Goal: Task Accomplishment & Management: Manage account settings

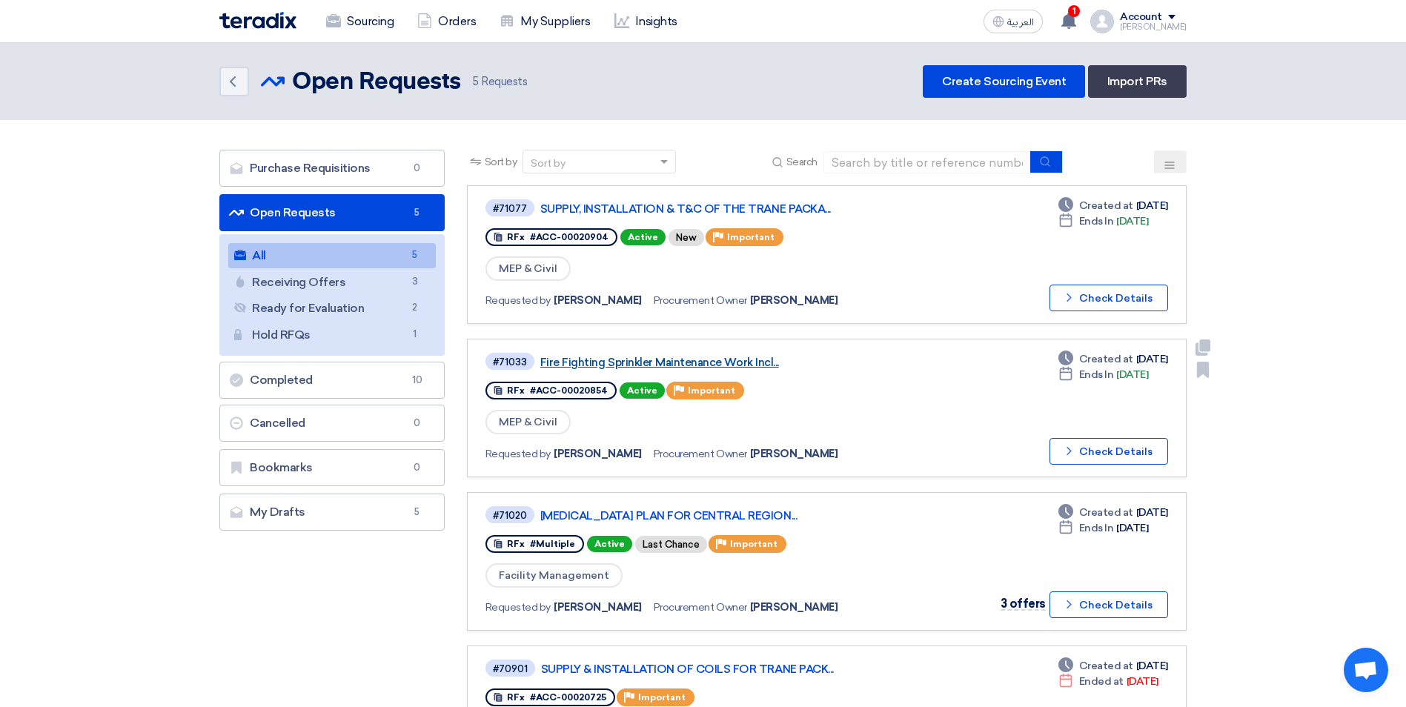
click at [693, 364] on link "Fire Fighting Sprinkler Maintenance Work Incl..." at bounding box center [725, 362] width 370 height 13
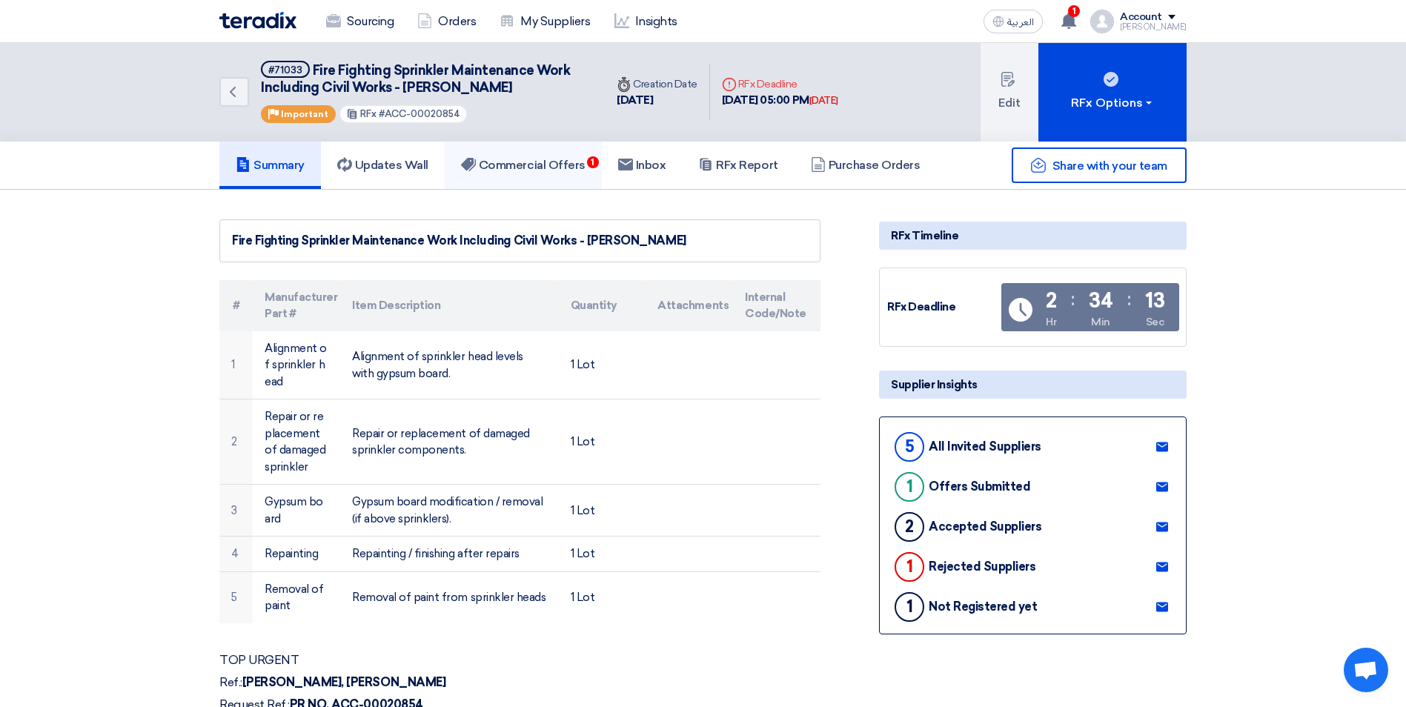
click at [585, 170] on h5 "Commercial Offers 1" at bounding box center [523, 165] width 124 height 15
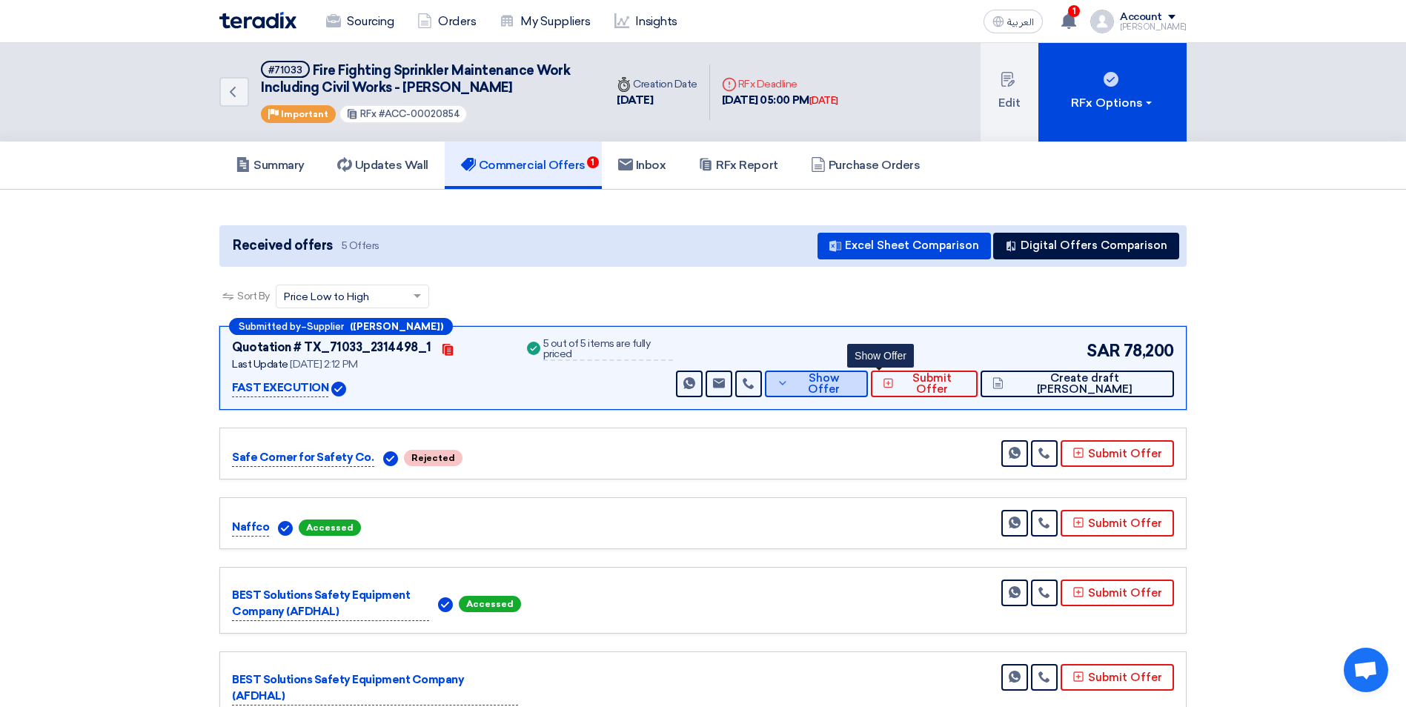
click at [857, 387] on span "Show Offer" at bounding box center [824, 384] width 64 height 22
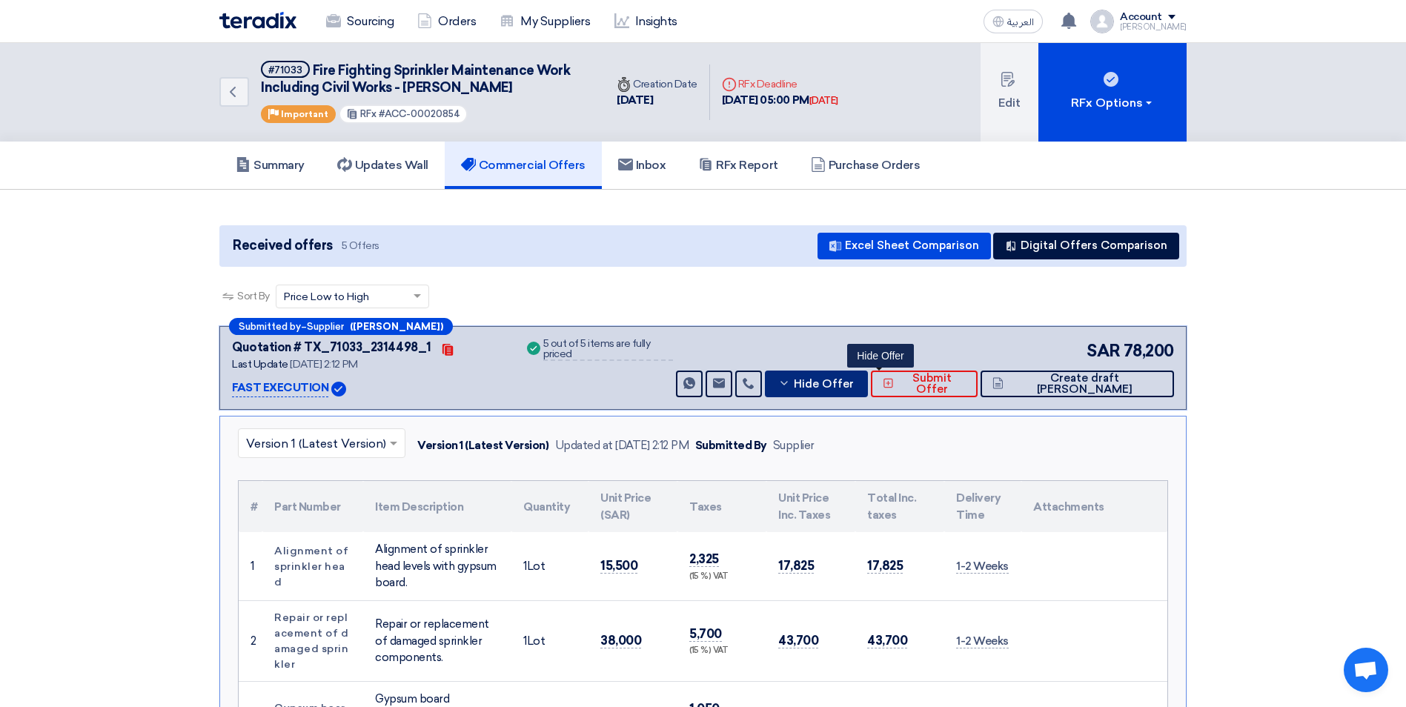
click at [854, 390] on span "Hide Offer" at bounding box center [824, 384] width 60 height 11
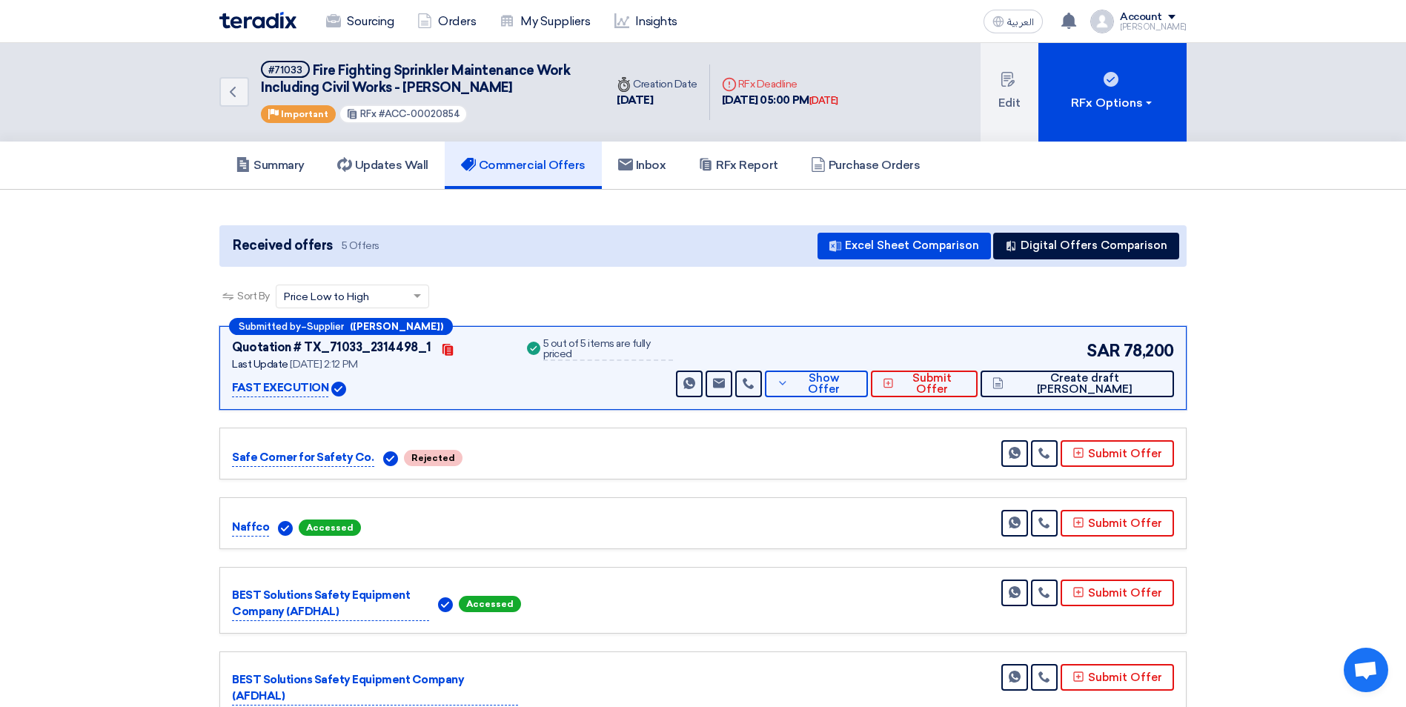
click at [1288, 312] on section "Received offers 5 Offers Excel Sheet Comparison Digital Offers Comparison Sort …" at bounding box center [703, 472] width 1406 height 565
click at [857, 390] on span "Show Offer" at bounding box center [824, 384] width 64 height 22
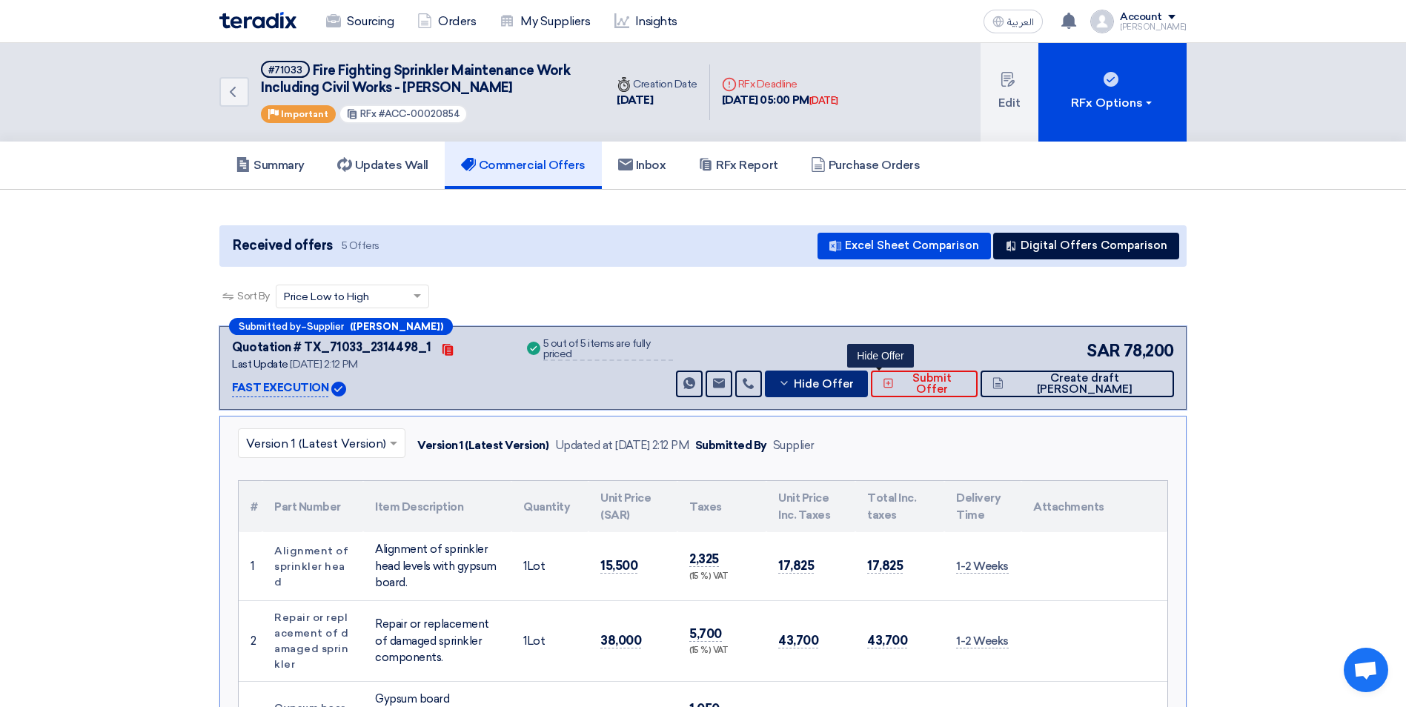
click at [858, 386] on button "Hide Offer" at bounding box center [816, 383] width 103 height 27
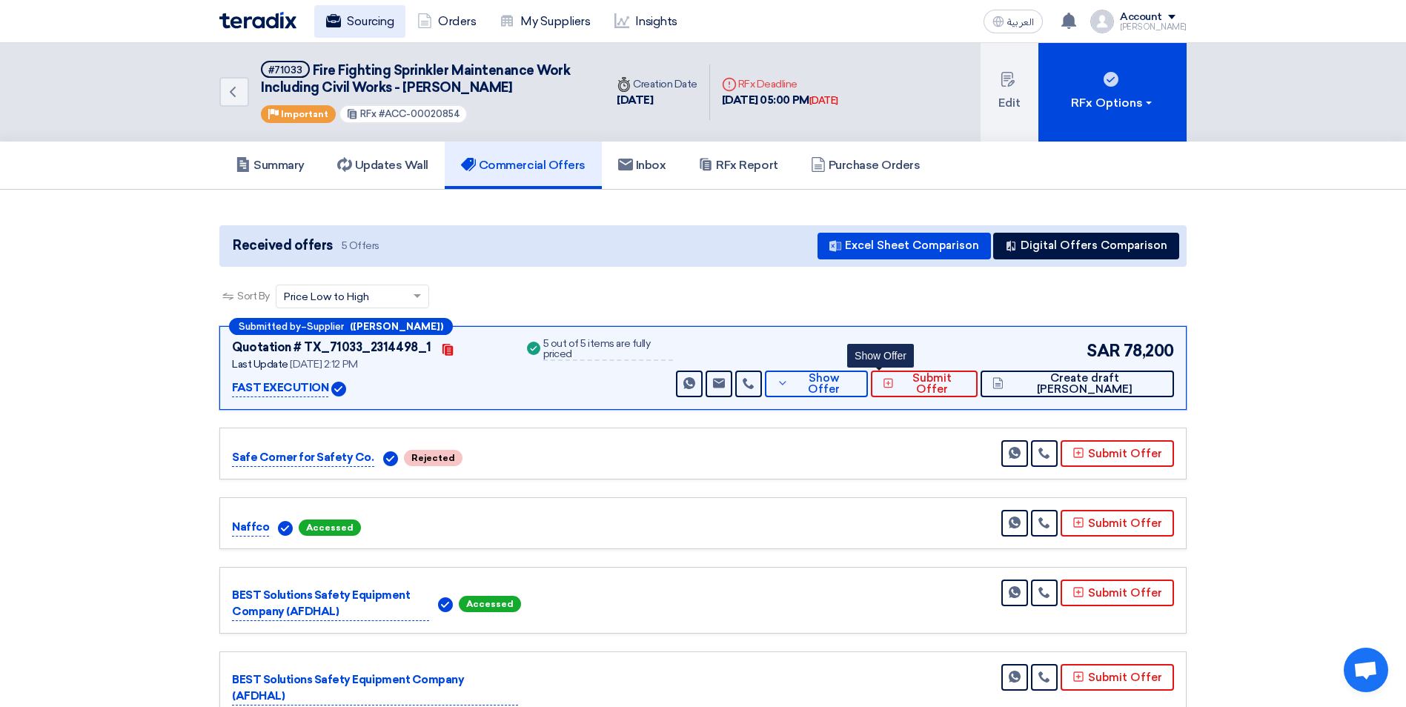
click at [370, 34] on link "Sourcing" at bounding box center [359, 21] width 91 height 33
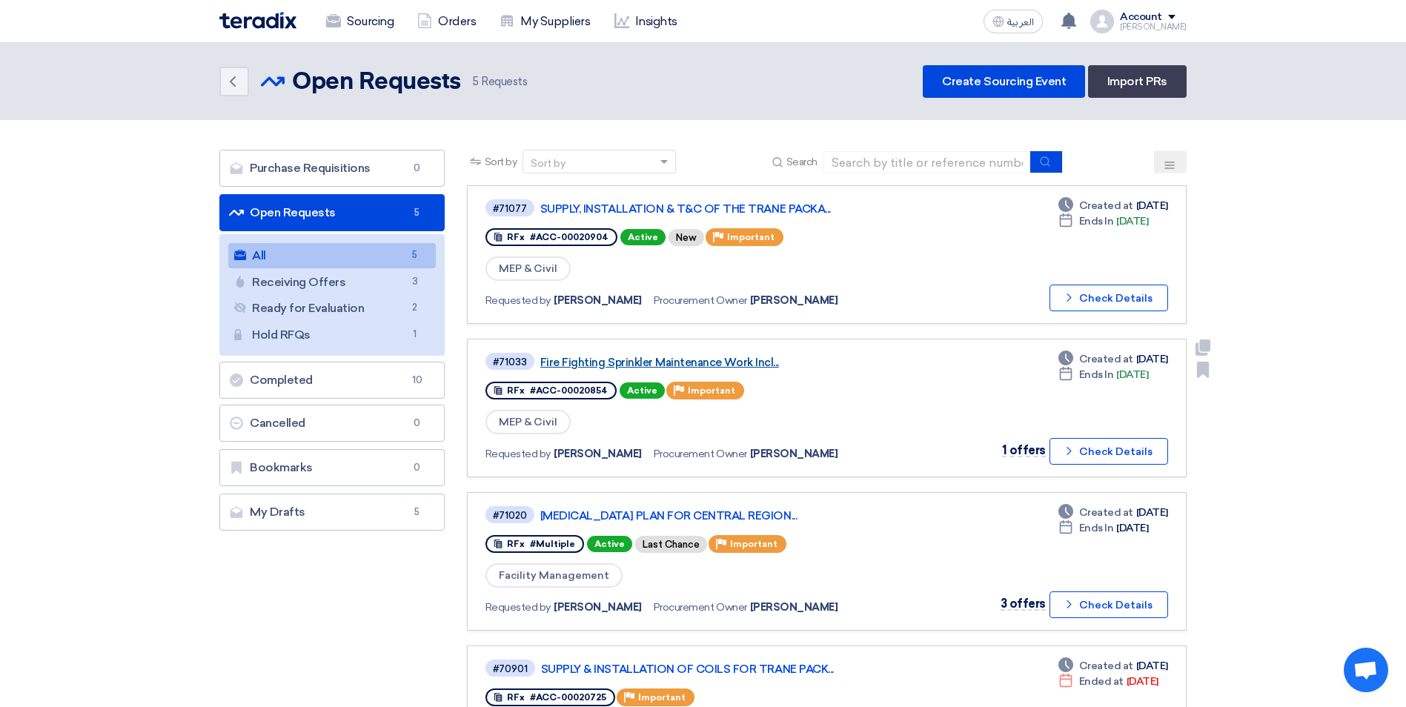
click at [723, 367] on link "Fire Fighting Sprinkler Maintenance Work Incl..." at bounding box center [725, 362] width 370 height 13
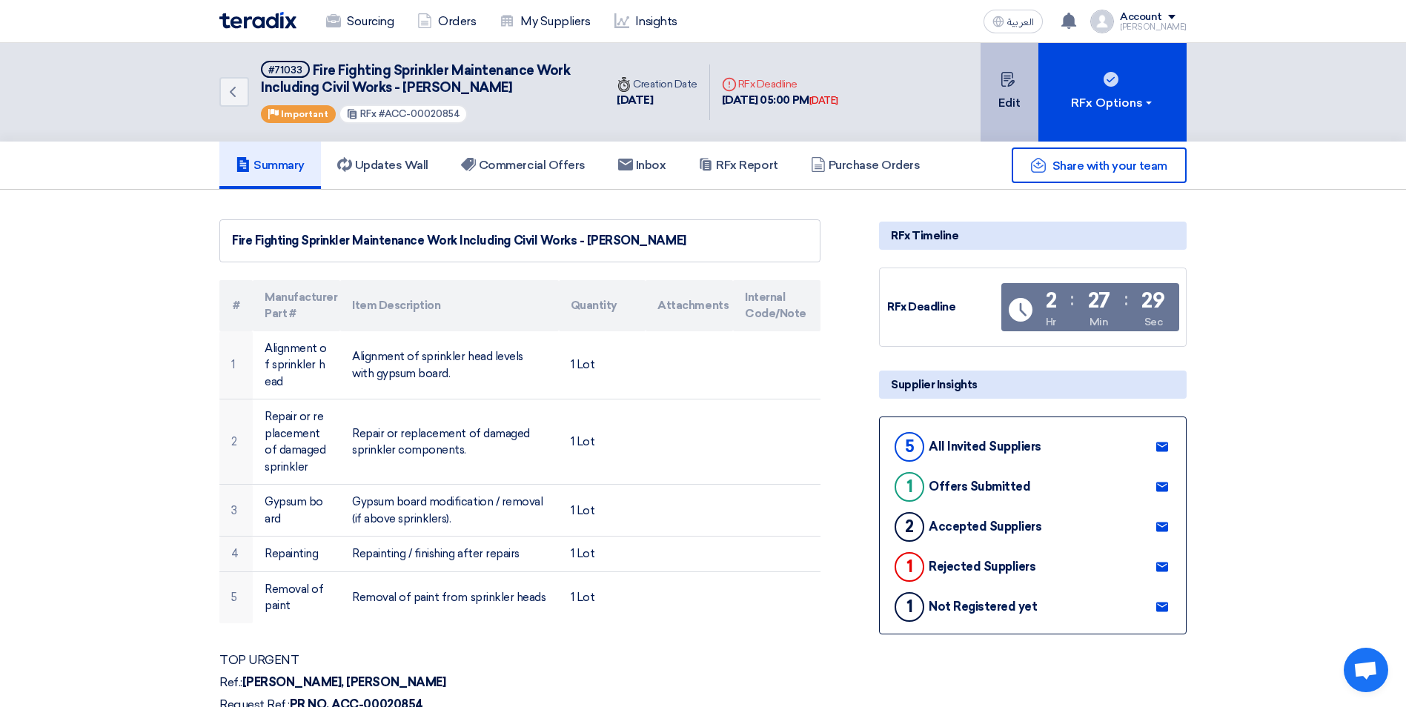
click at [1024, 116] on button "Edit" at bounding box center [1009, 92] width 58 height 99
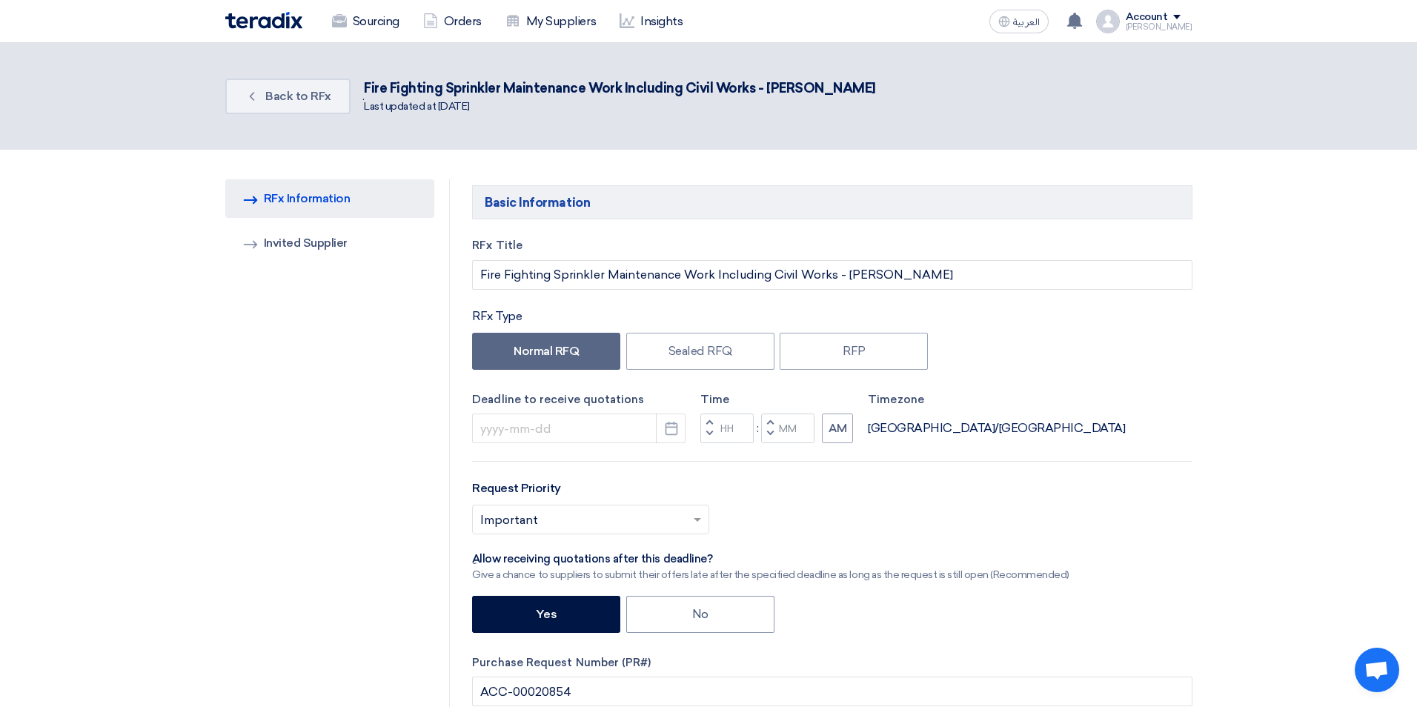
type input "[DATE]"
type input "05"
type input "00"
click at [667, 420] on button "Pick a date" at bounding box center [666, 428] width 30 height 30
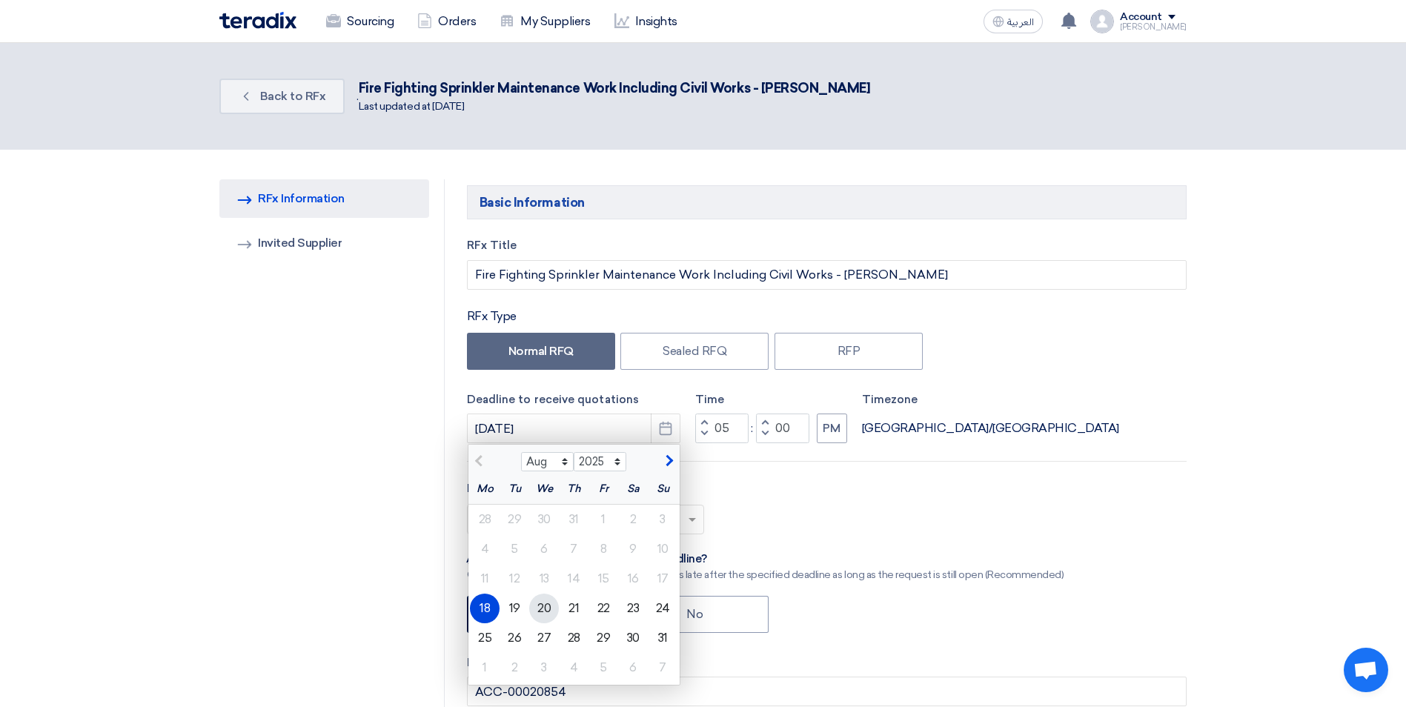
click at [539, 615] on div "20" at bounding box center [544, 609] width 30 height 30
type input "[DATE]"
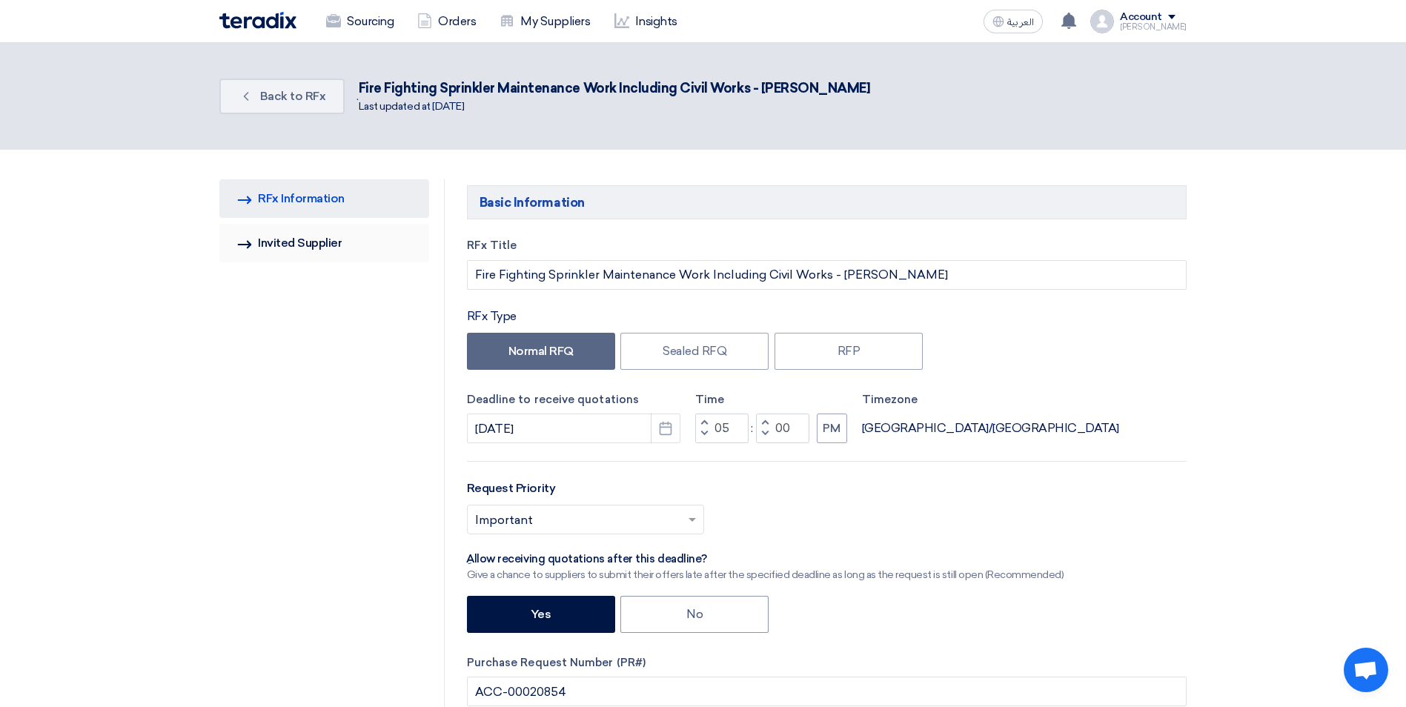
click at [313, 245] on link "Invited Suppliers Invited Supplier" at bounding box center [324, 243] width 210 height 39
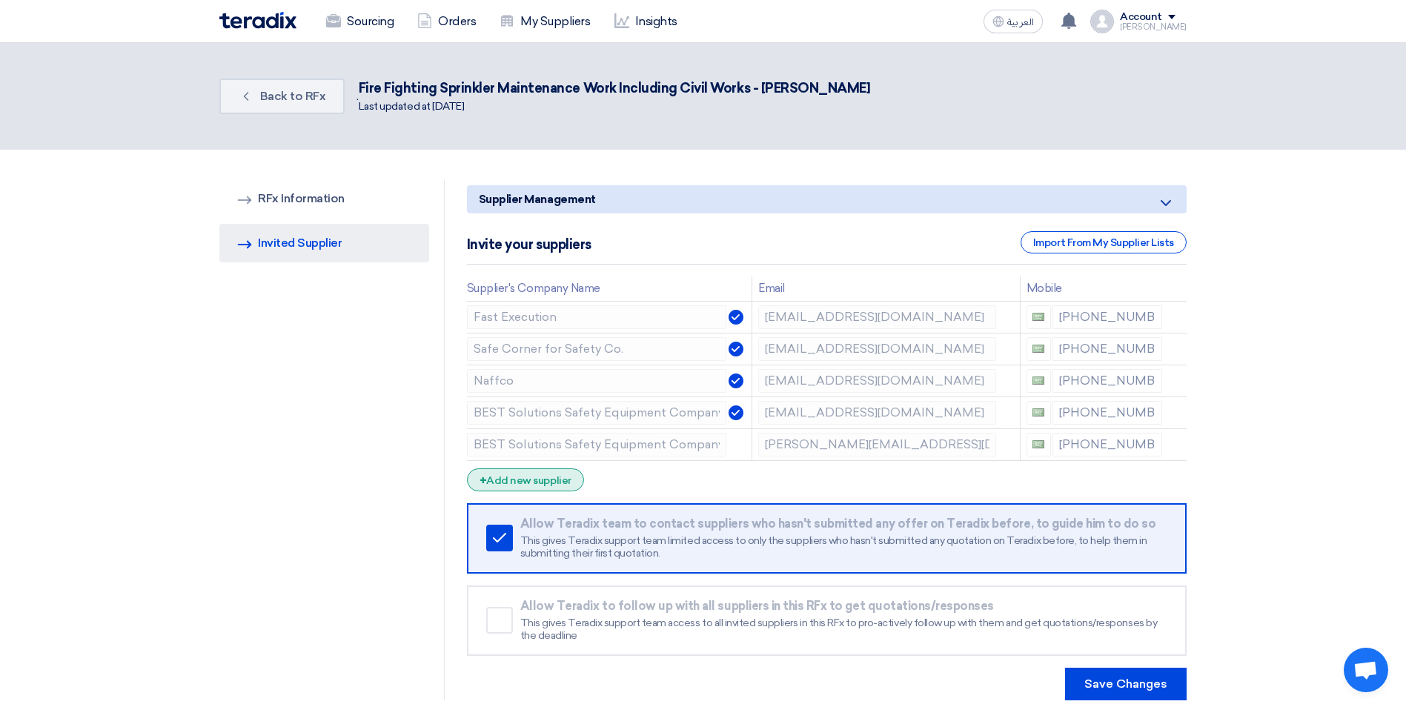
click at [491, 482] on div "+ Add new supplier" at bounding box center [525, 479] width 117 height 23
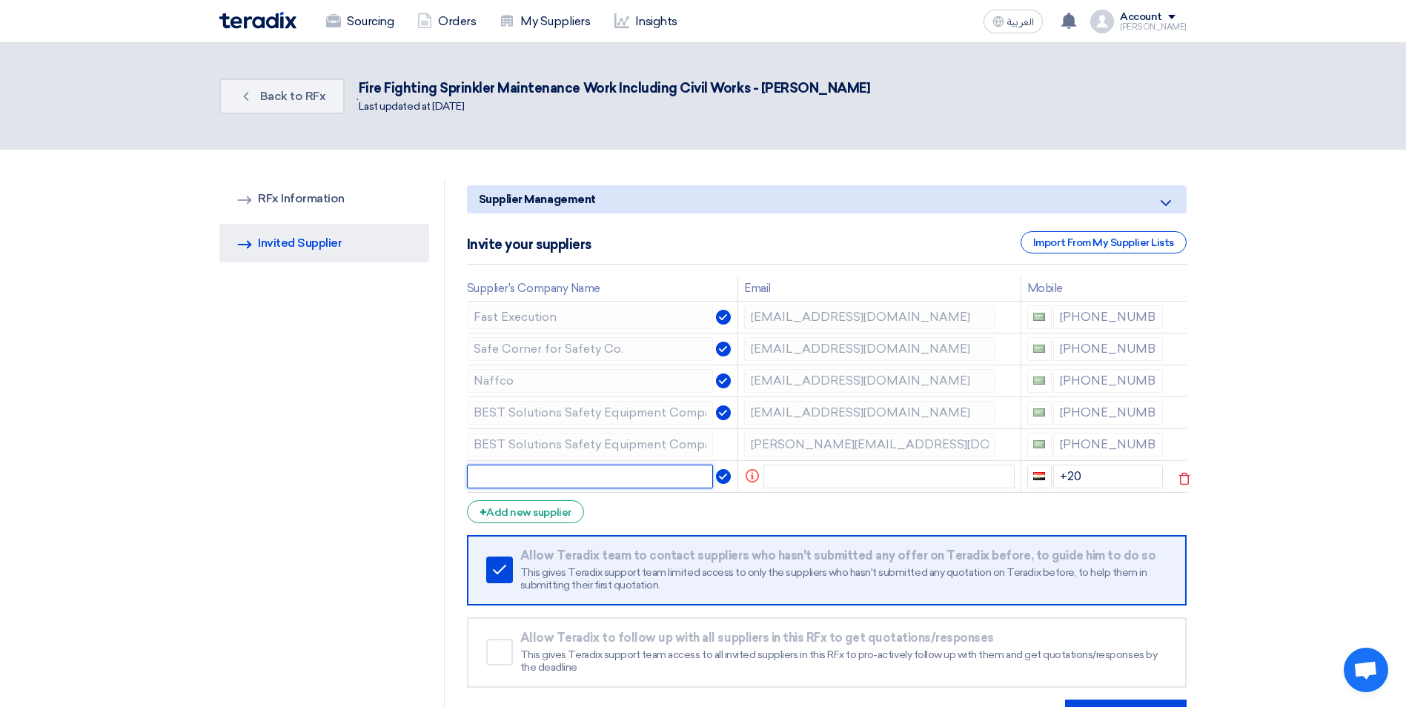
click at [496, 475] on input "text" at bounding box center [590, 477] width 247 height 24
type input "Al Mohandis Contracting"
click at [688, 512] on form "Supplier Management Minimize/Maximize Category Invite your suppliers Import Fro…" at bounding box center [827, 458] width 720 height 547
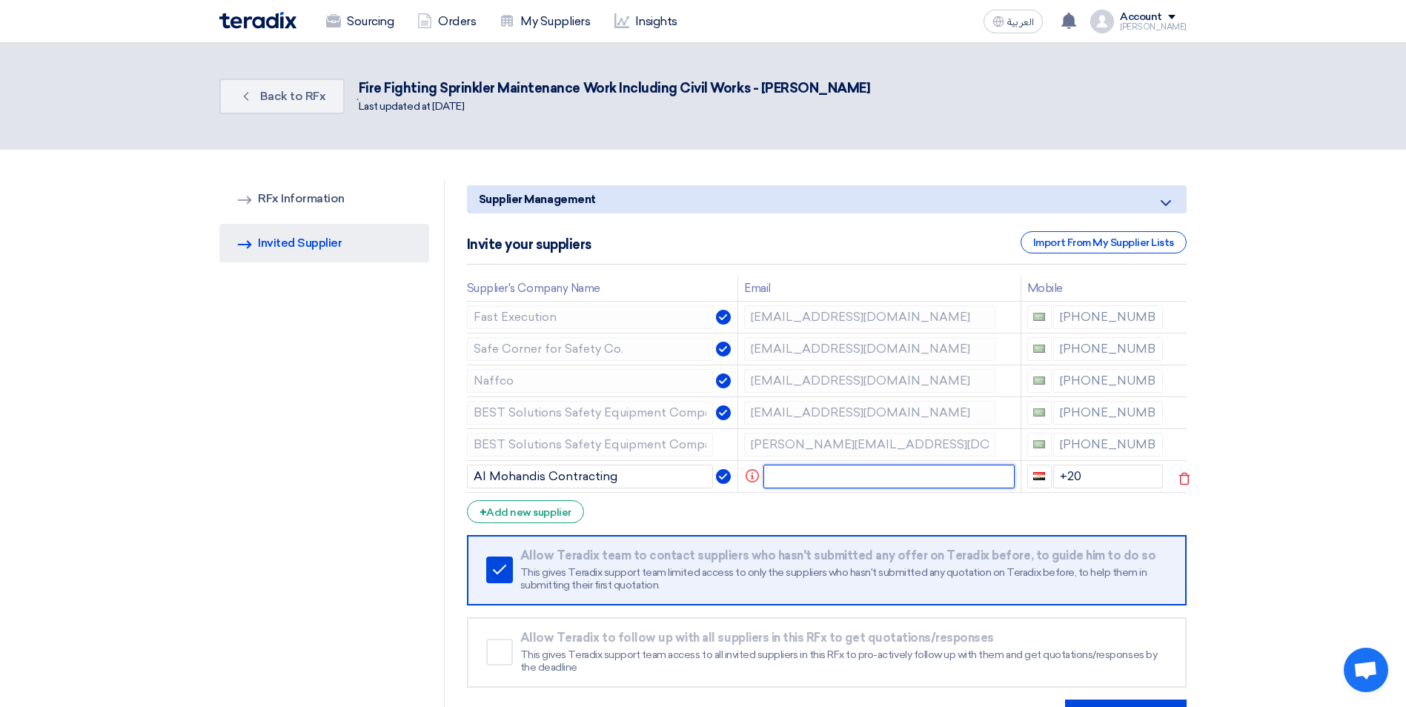
click at [817, 480] on input "text" at bounding box center [888, 477] width 251 height 24
click at [809, 476] on input "text" at bounding box center [888, 477] width 251 height 24
paste input "[EMAIL_ADDRESS][DOMAIN_NAME]"
type input "[EMAIL_ADDRESS][DOMAIN_NAME]"
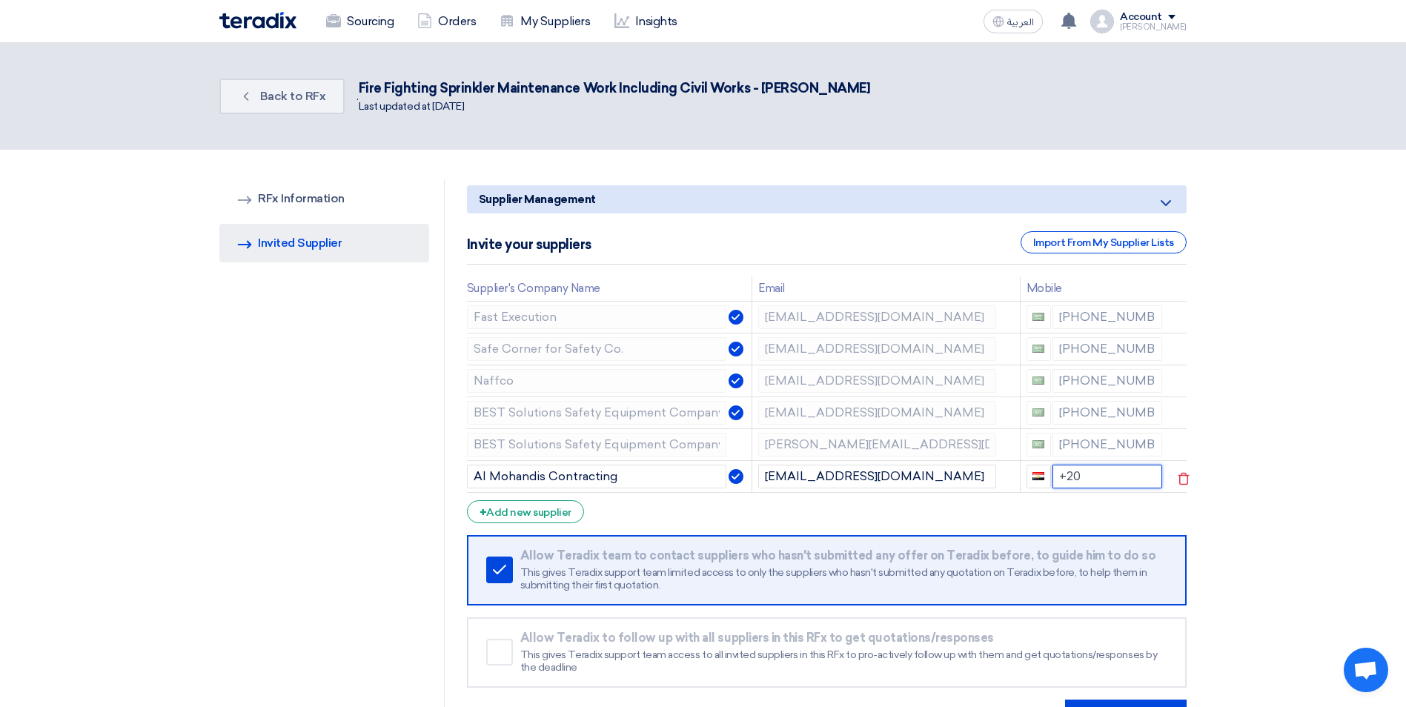
drag, startPoint x: 1079, startPoint y: 478, endPoint x: 1180, endPoint y: 463, distance: 102.6
click at [1080, 477] on input "+20" at bounding box center [1107, 477] width 110 height 24
click at [1088, 477] on input "+20" at bounding box center [1107, 477] width 110 height 24
drag, startPoint x: 1087, startPoint y: 477, endPoint x: 1054, endPoint y: 479, distance: 33.4
click at [1054, 479] on input "+20" at bounding box center [1107, 477] width 110 height 24
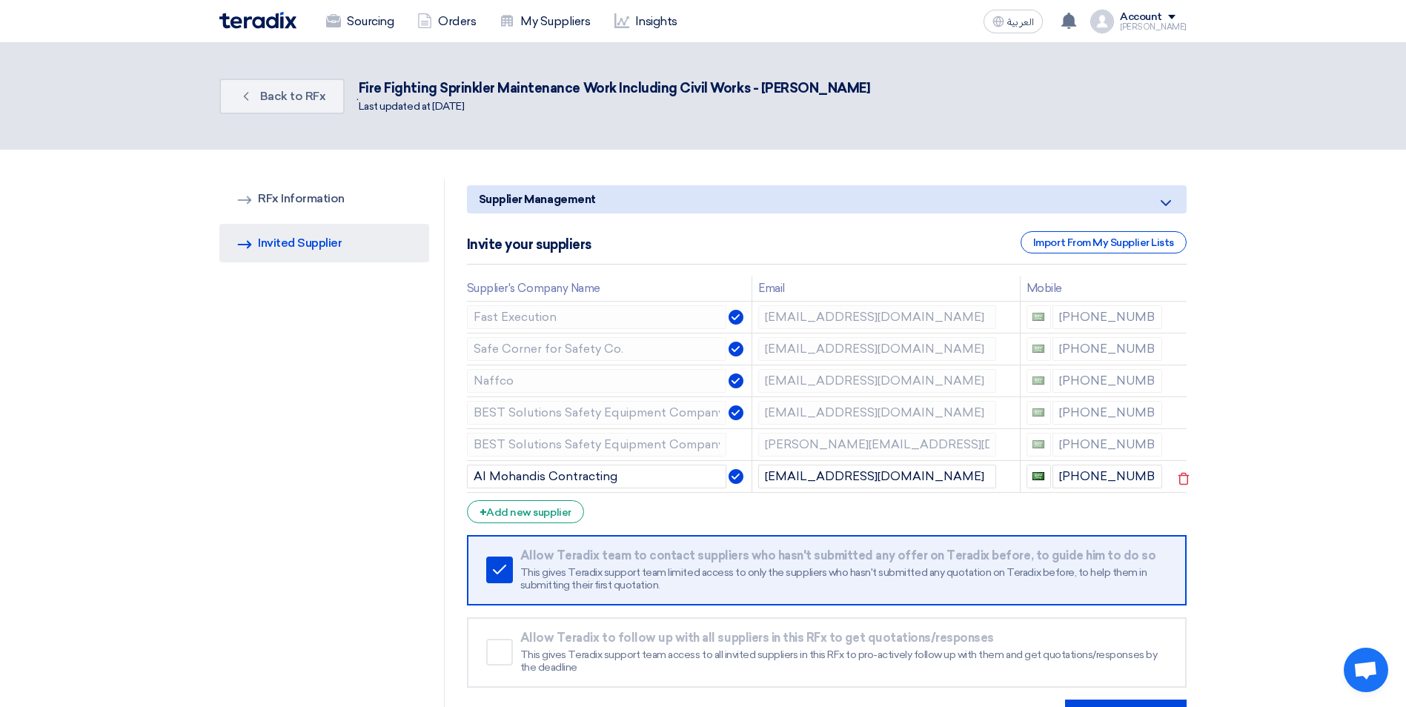
click at [1254, 516] on section "RFQ Information RFx Information Invited Suppliers Invited Supplier Supplier Man…" at bounding box center [703, 456] width 1406 height 612
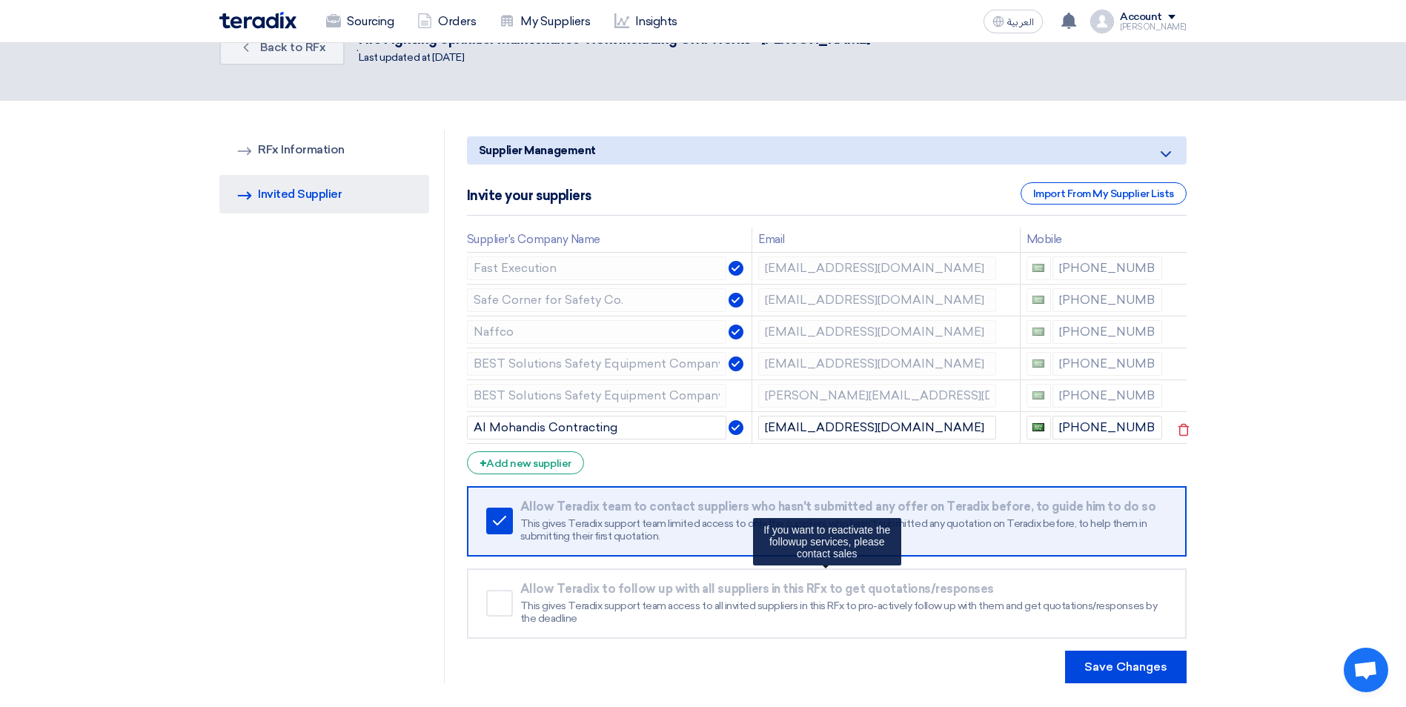
scroll to position [222, 0]
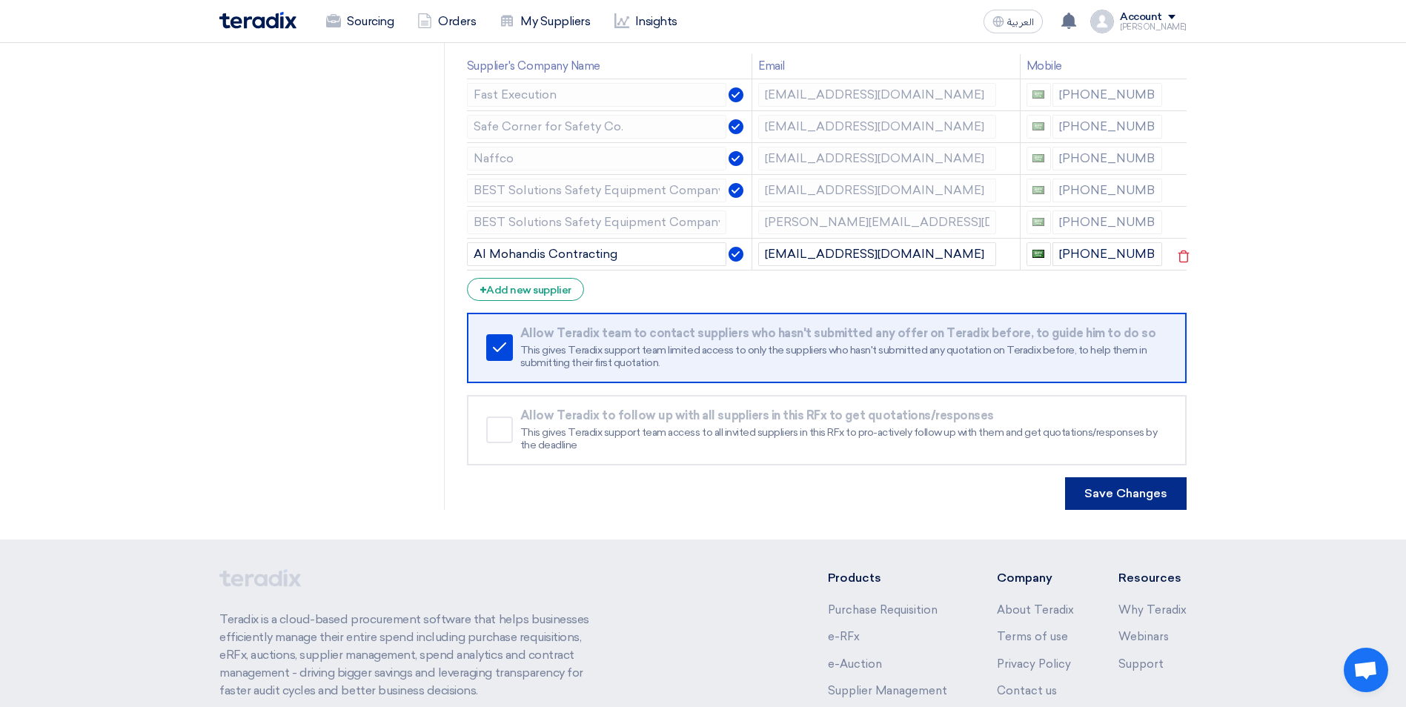
click at [1118, 496] on button "Save Changes" at bounding box center [1126, 493] width 122 height 33
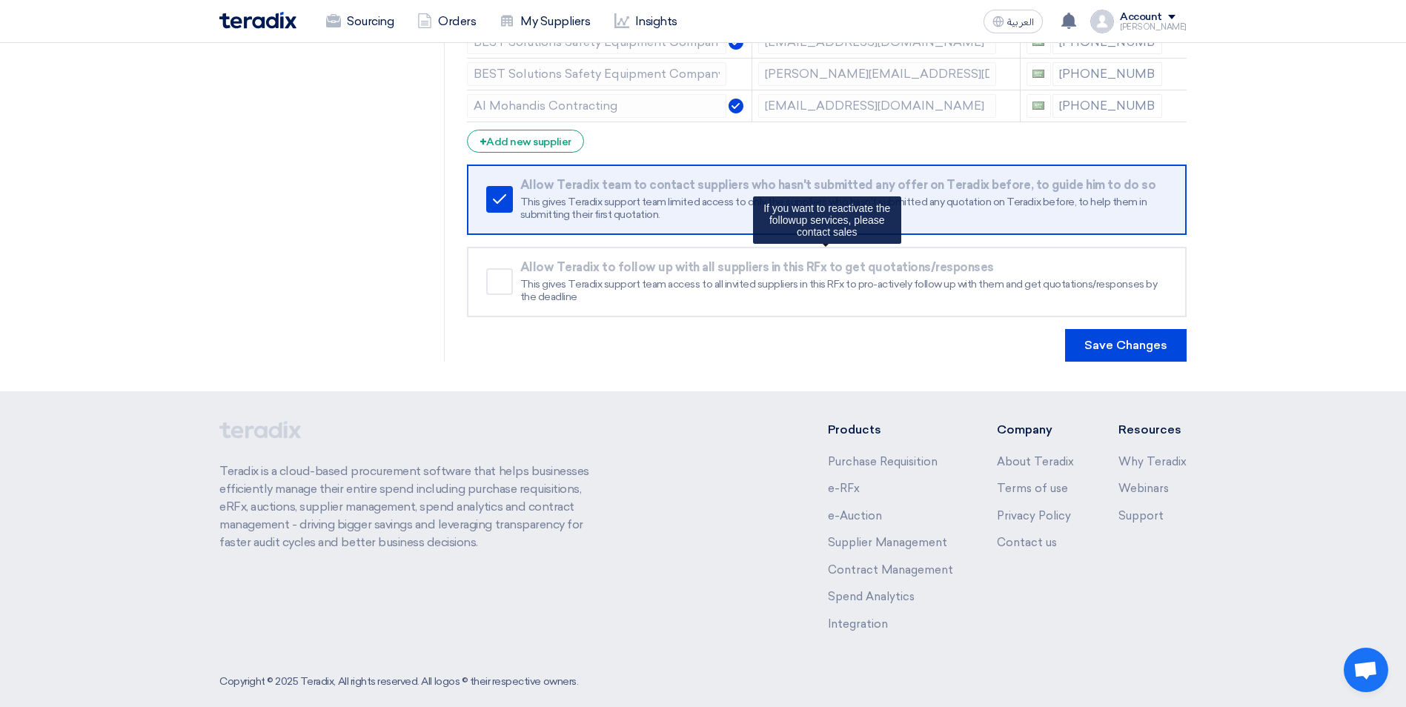
scroll to position [0, 0]
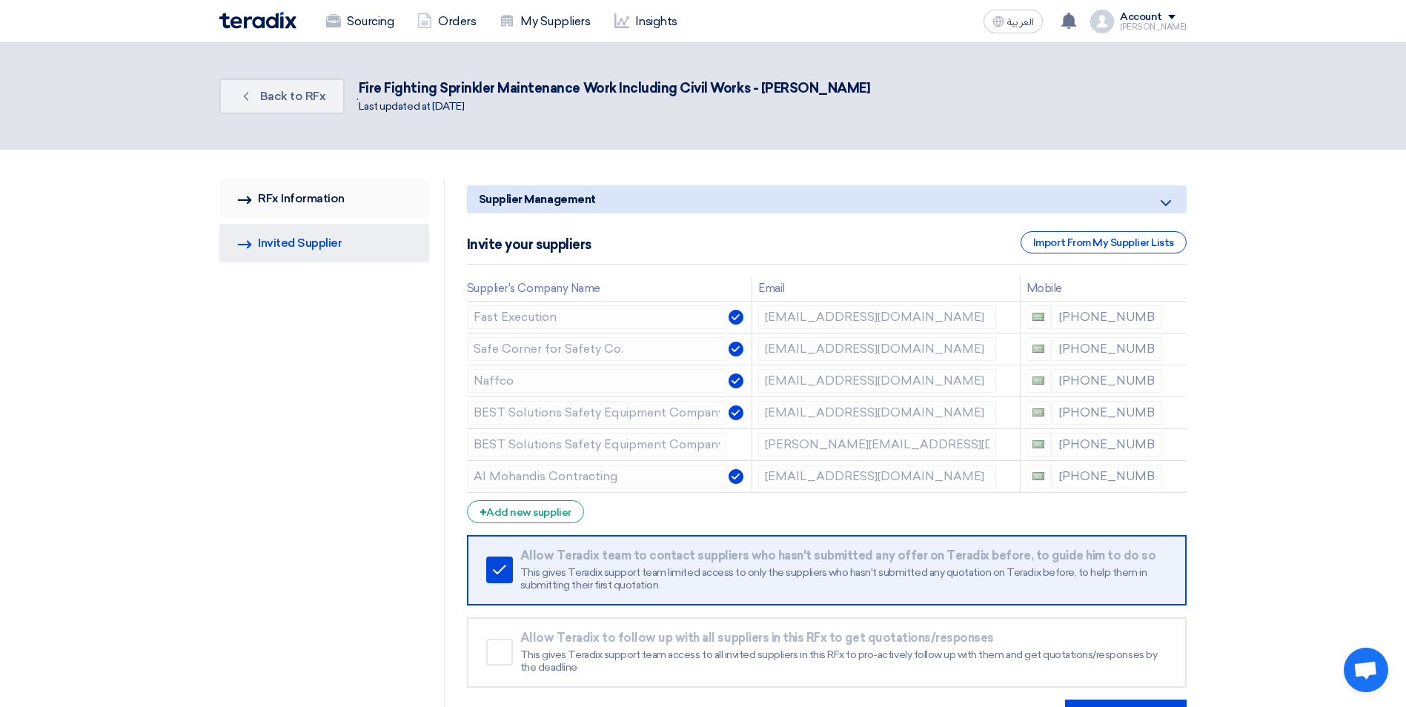
click at [356, 203] on link "RFQ Information RFx Information" at bounding box center [324, 198] width 210 height 39
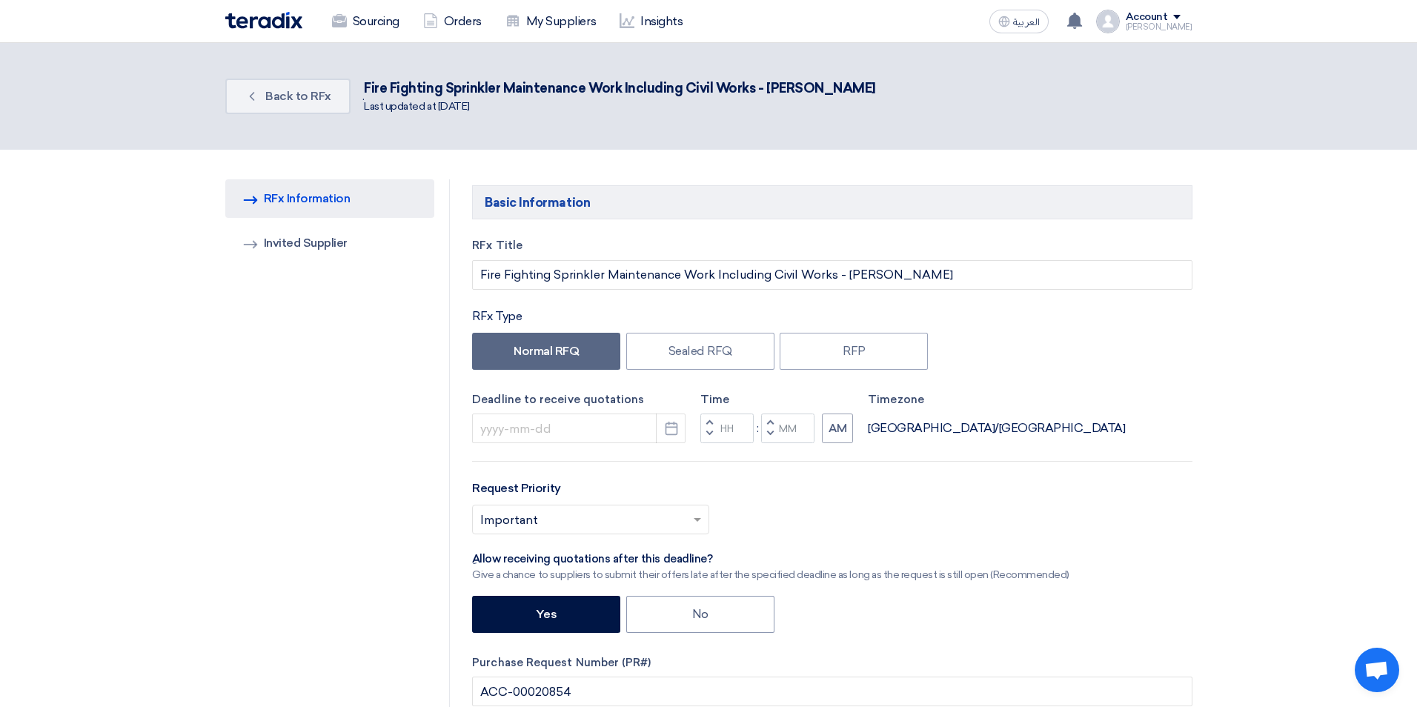
type input "[DATE]"
type input "05"
type input "00"
click at [665, 432] on icon "Pick a date" at bounding box center [665, 428] width 15 height 15
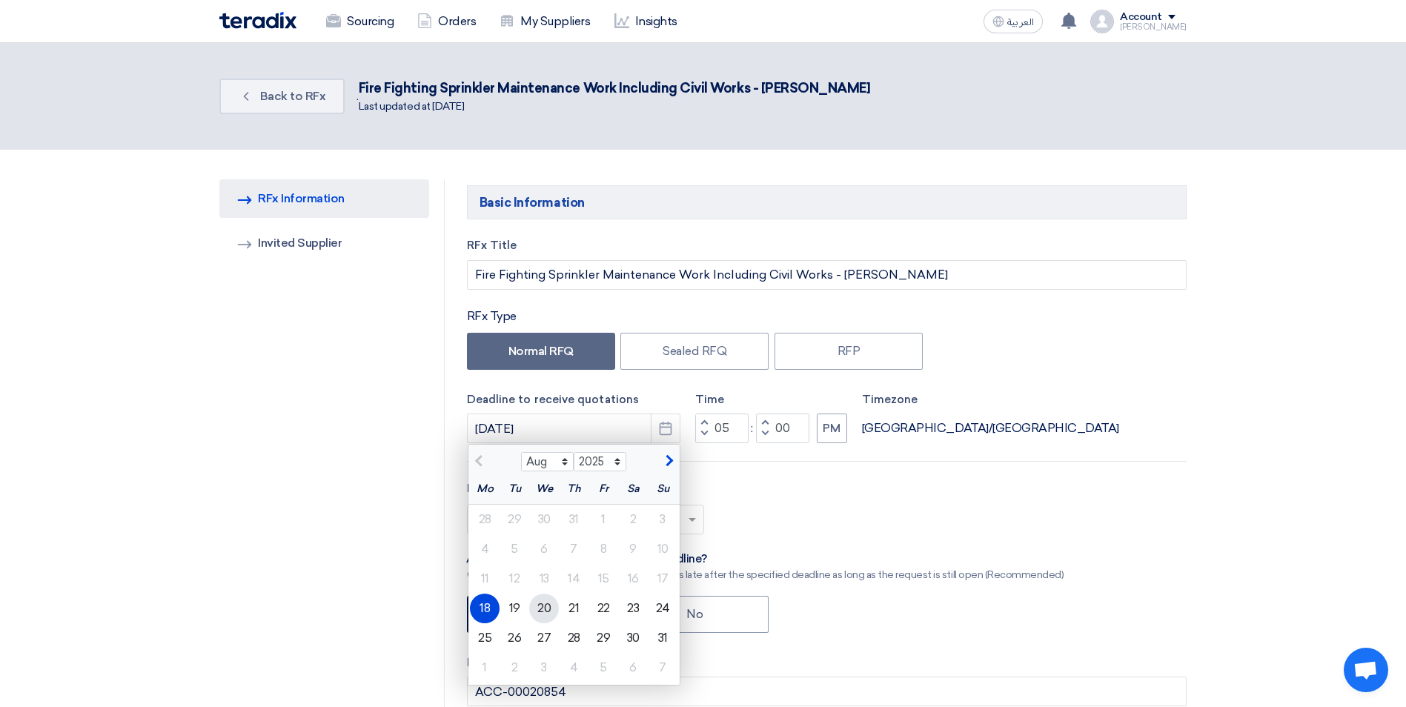
click at [534, 612] on div "20" at bounding box center [544, 609] width 30 height 30
type input "[DATE]"
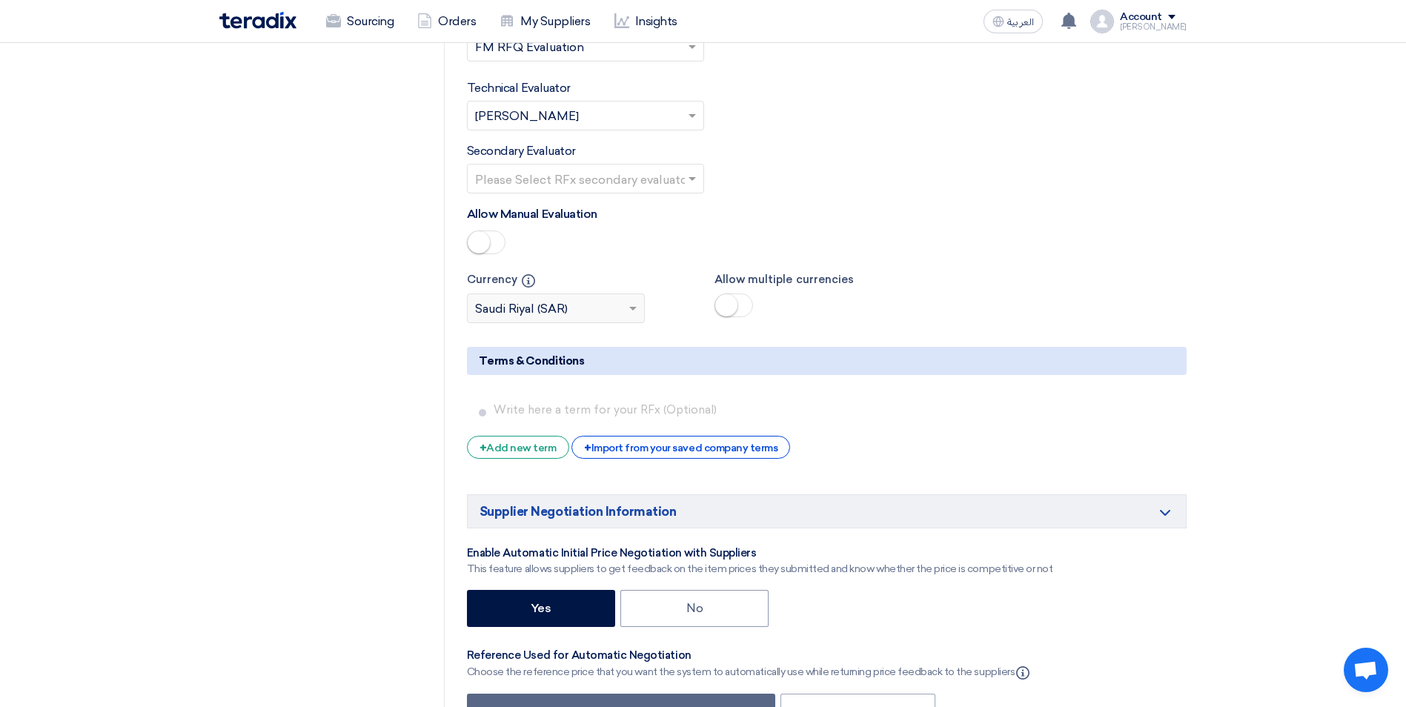
scroll to position [2519, 0]
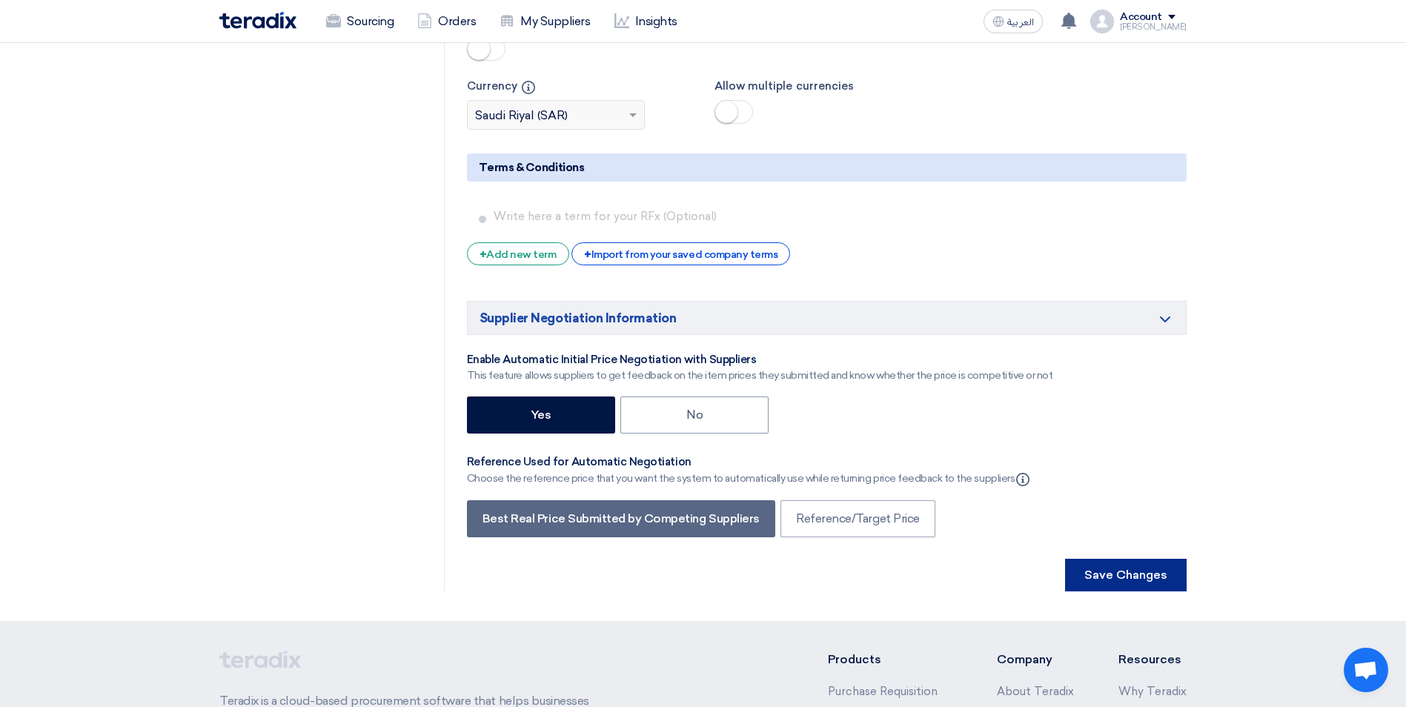
click at [1097, 559] on button "Save Changes" at bounding box center [1126, 575] width 122 height 33
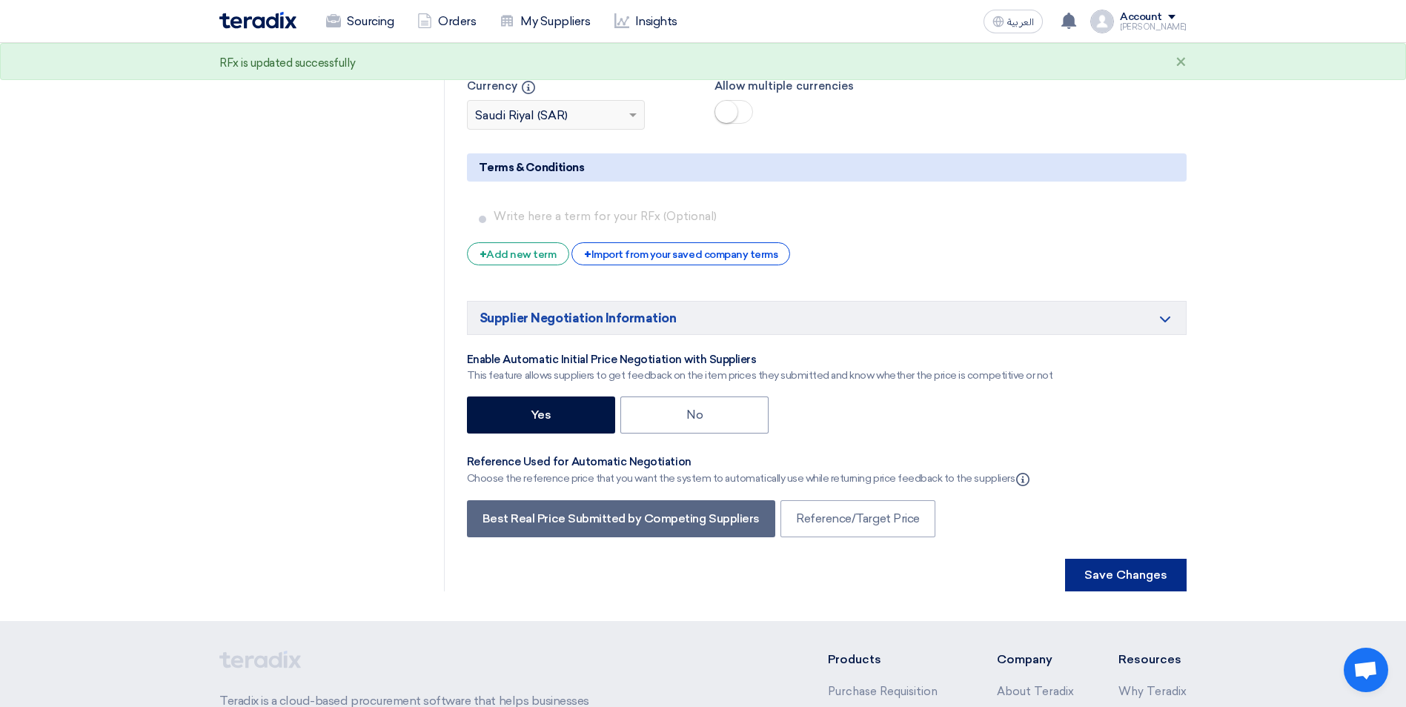
scroll to position [0, 0]
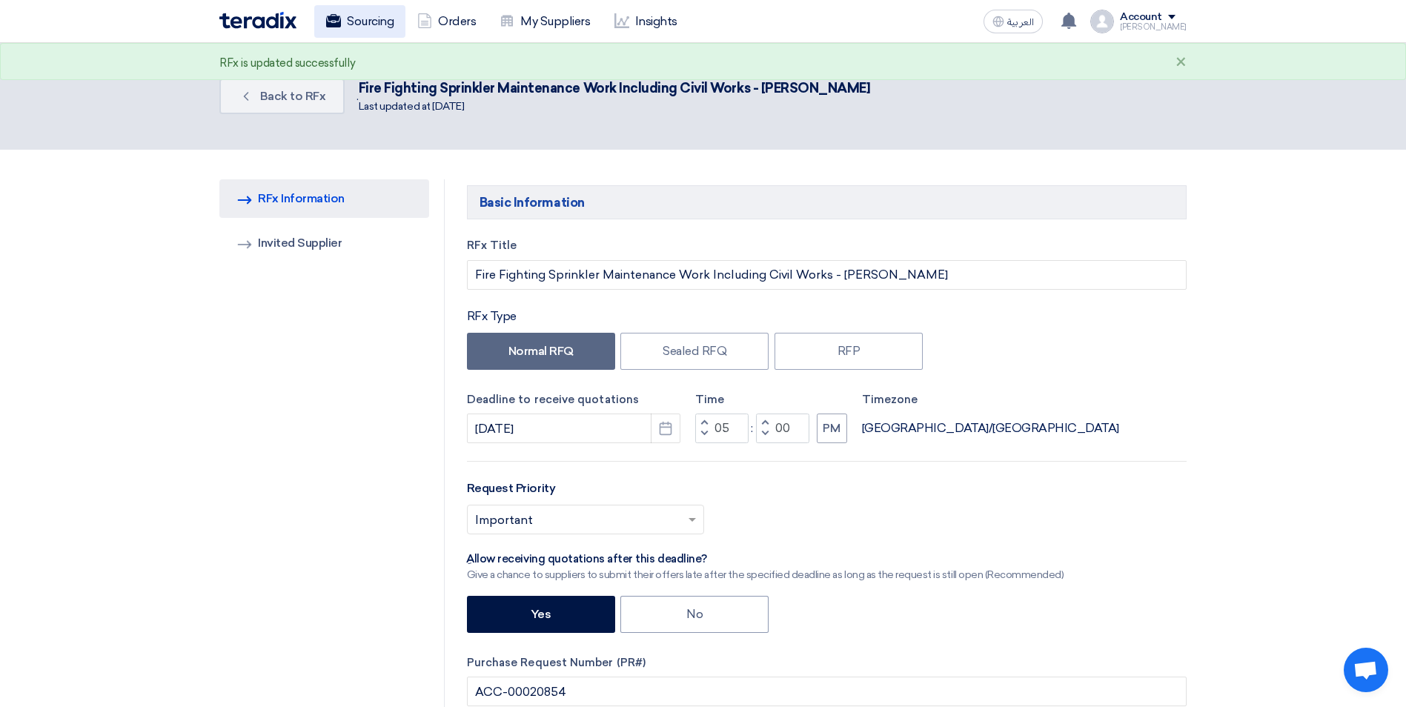
click at [389, 33] on link "Sourcing" at bounding box center [359, 21] width 91 height 33
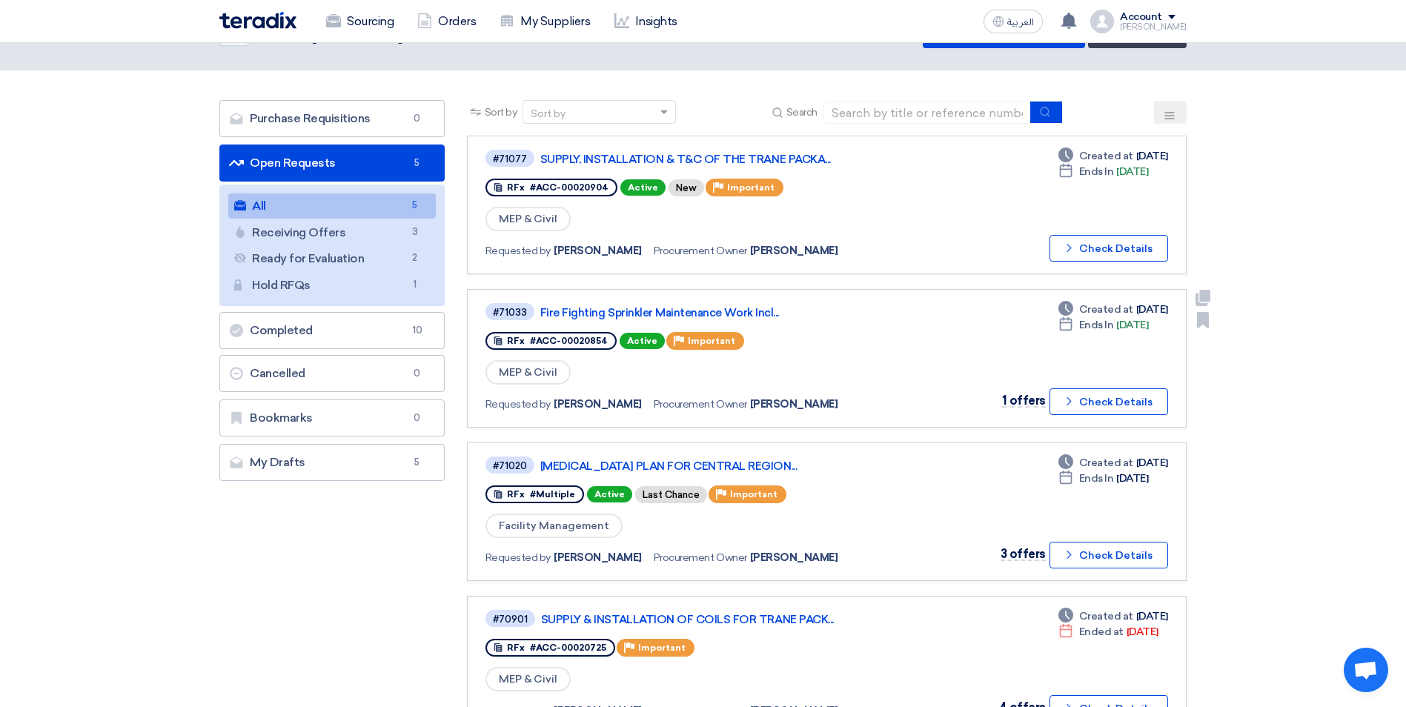
scroll to position [74, 0]
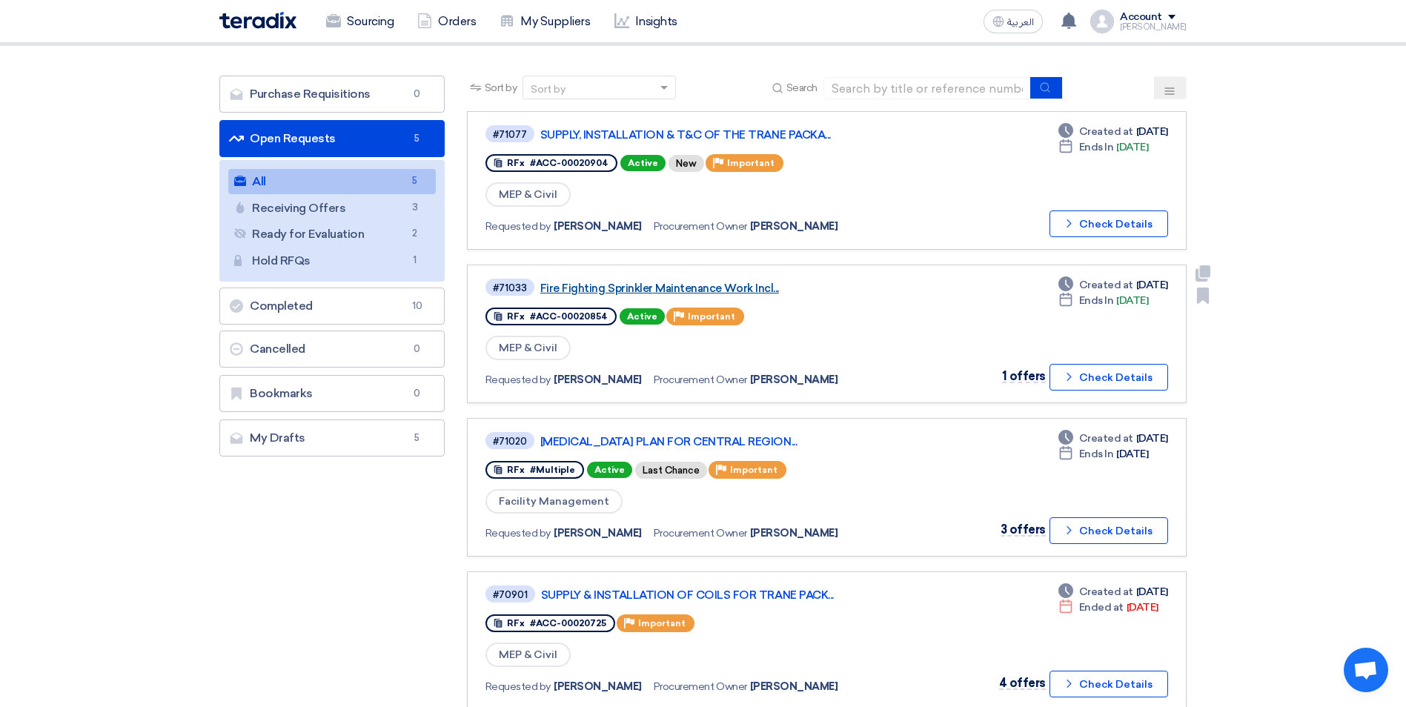
click at [705, 290] on link "Fire Fighting Sprinkler Maintenance Work Incl..." at bounding box center [725, 288] width 370 height 13
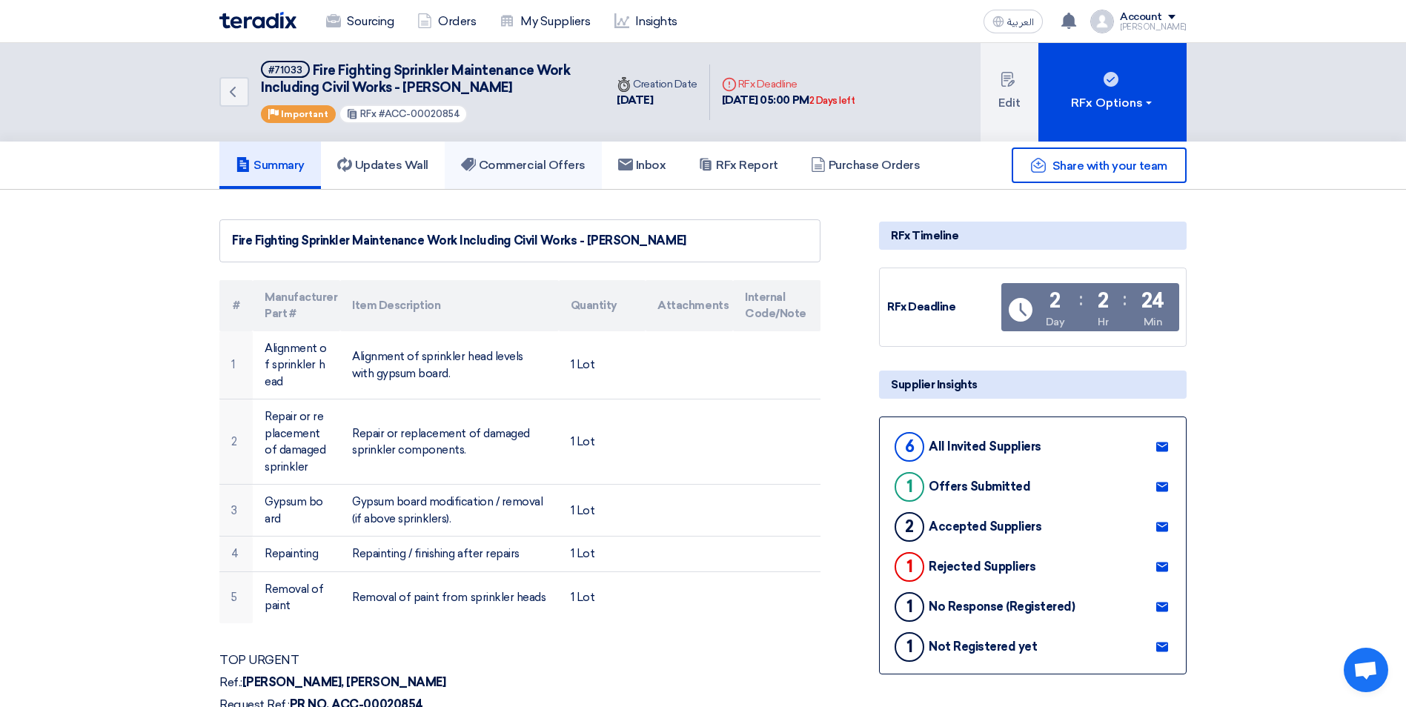
click at [538, 170] on h5 "Commercial Offers" at bounding box center [523, 165] width 124 height 15
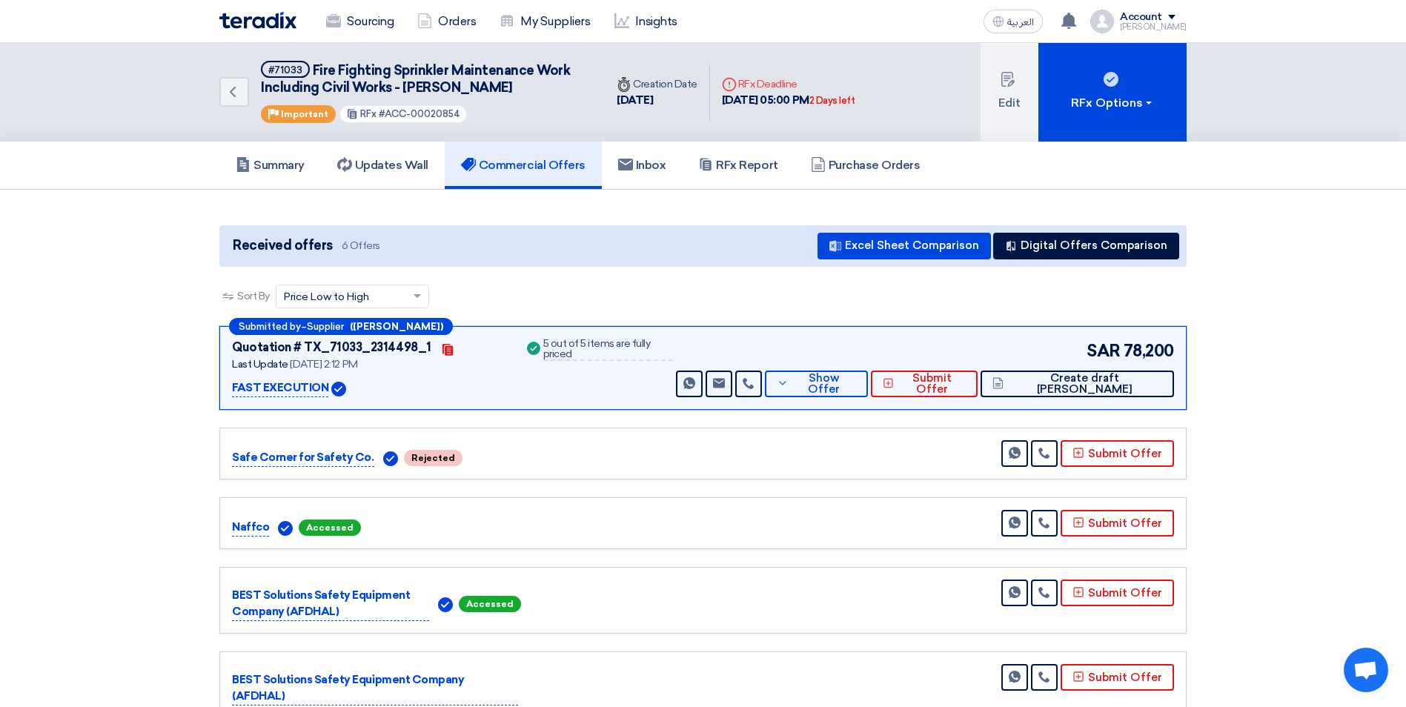
scroll to position [74, 0]
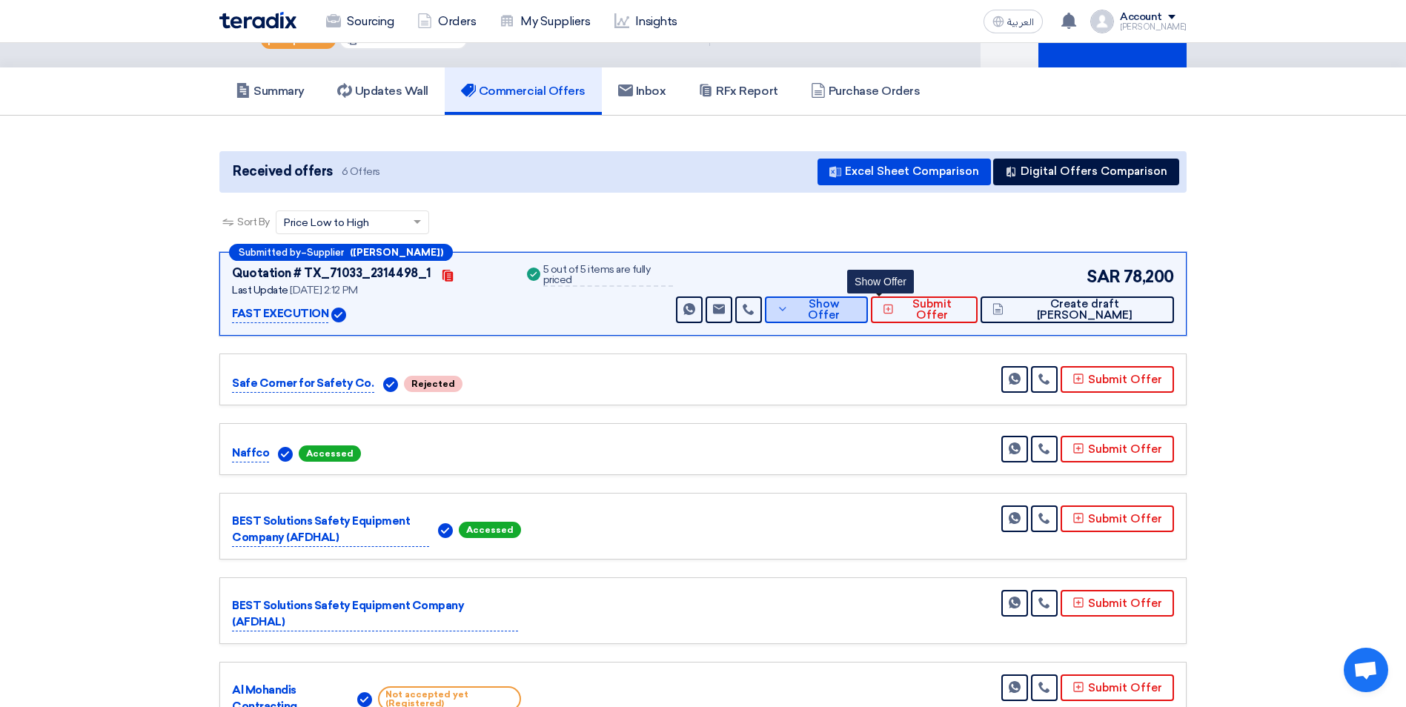
click at [857, 315] on span "Show Offer" at bounding box center [824, 310] width 64 height 22
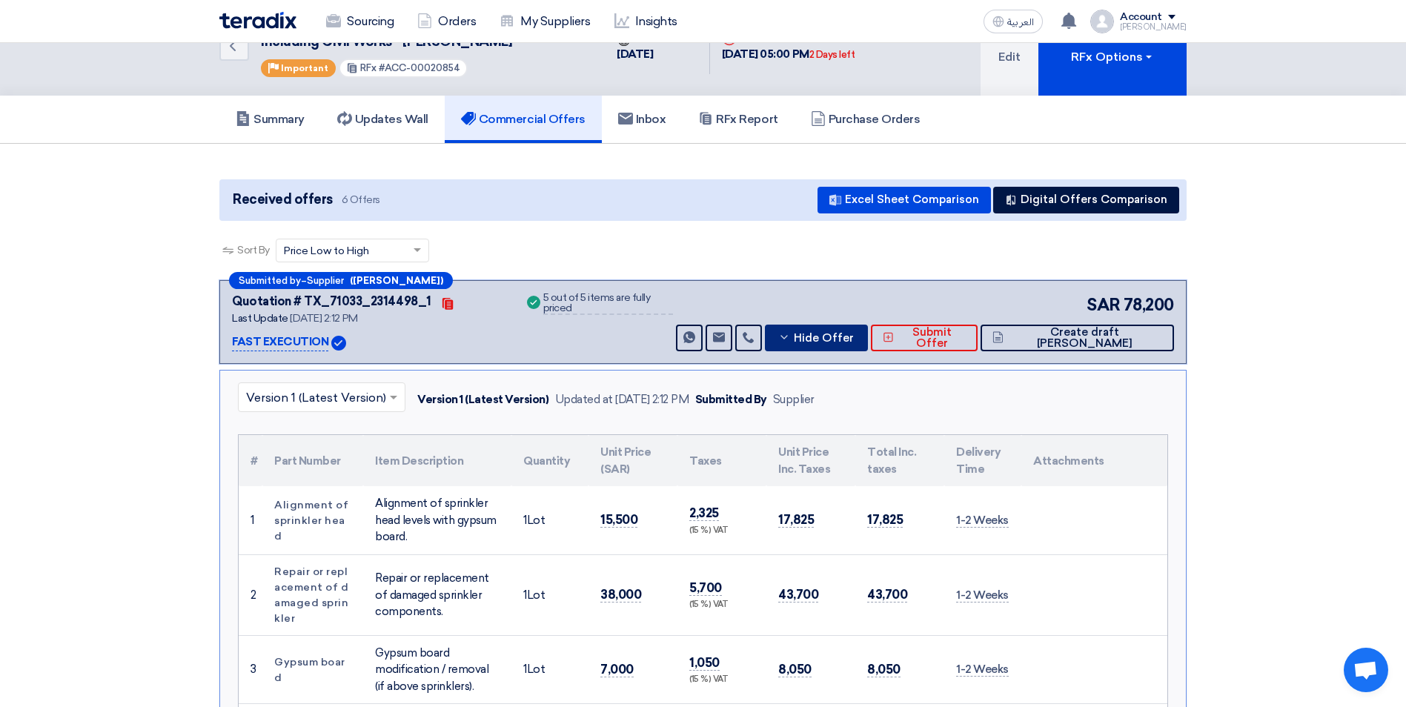
scroll to position [0, 0]
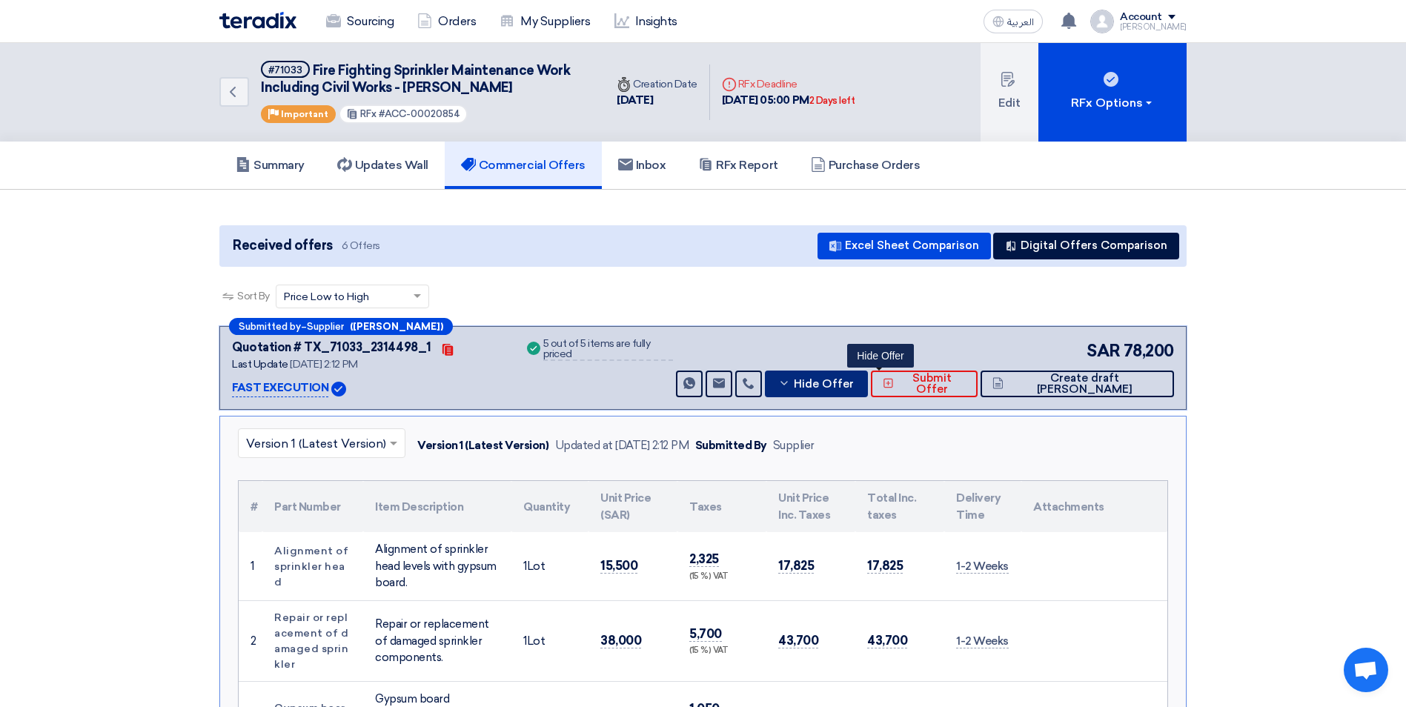
click at [854, 386] on span "Hide Offer" at bounding box center [824, 384] width 60 height 11
